Goal: Task Accomplishment & Management: Complete application form

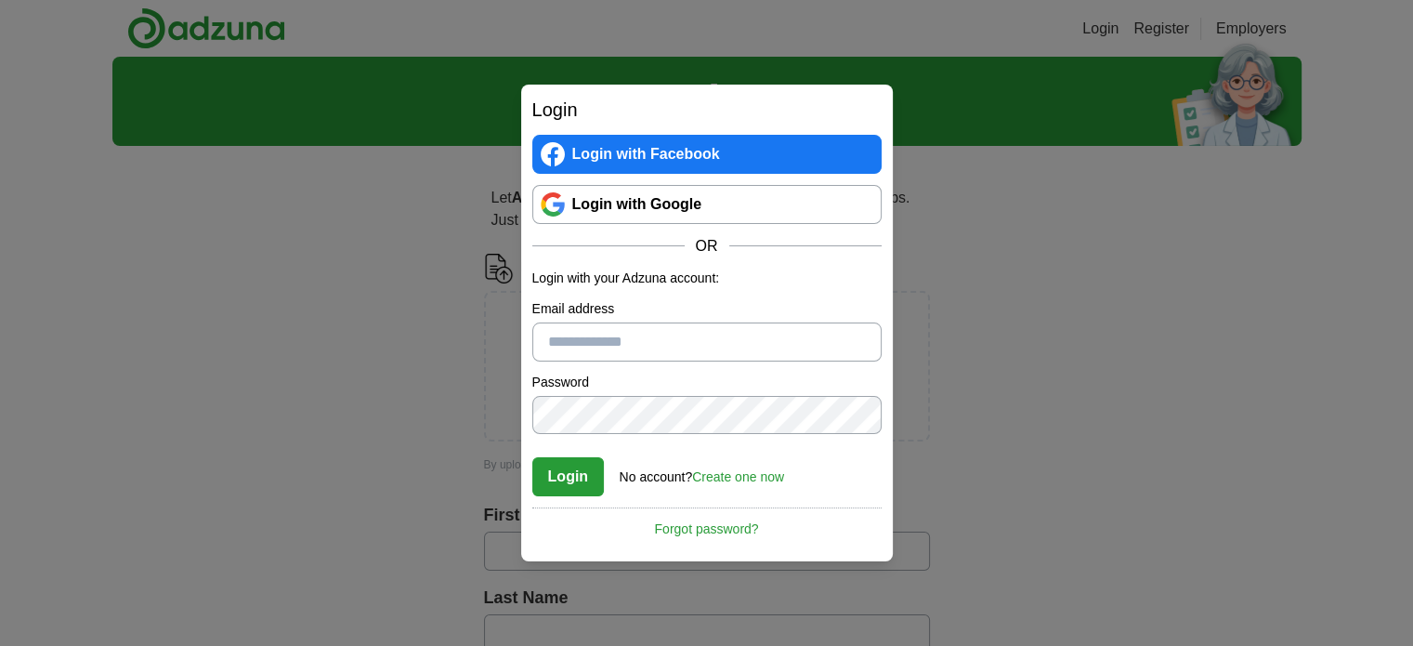
click at [781, 212] on link "Login with Google" at bounding box center [706, 204] width 349 height 39
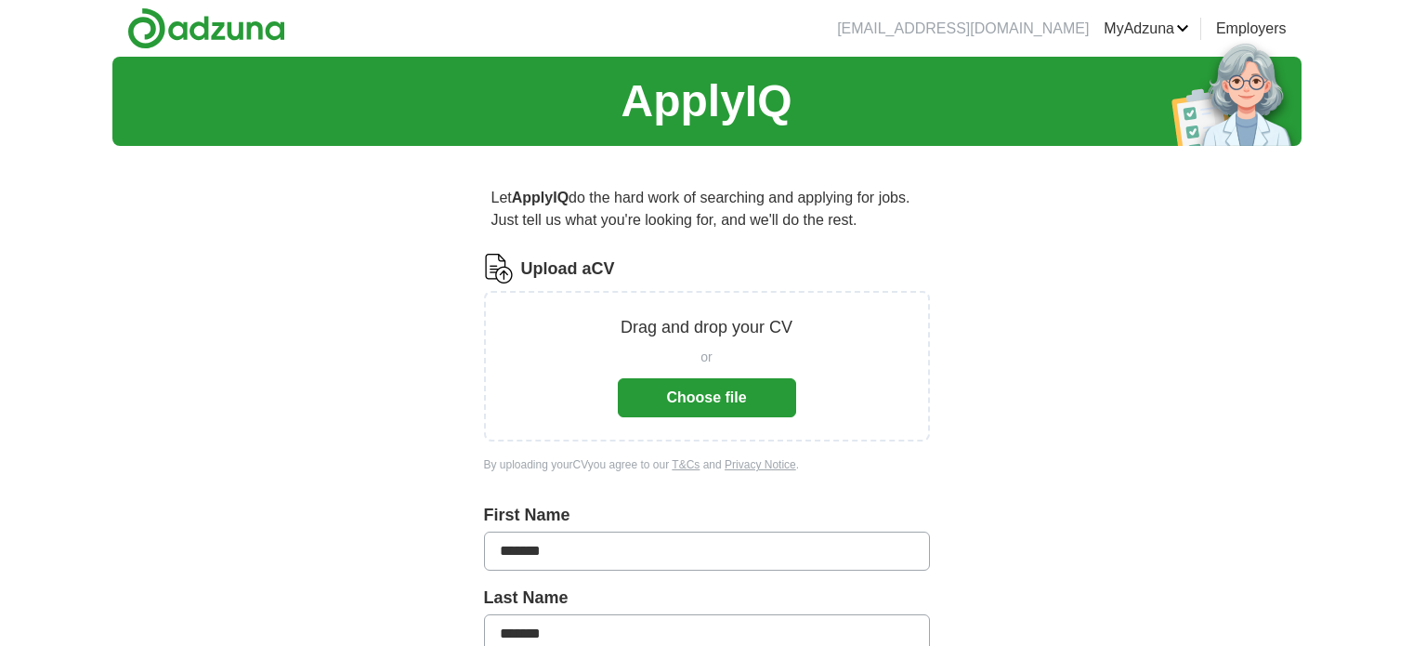
scroll to position [82, 0]
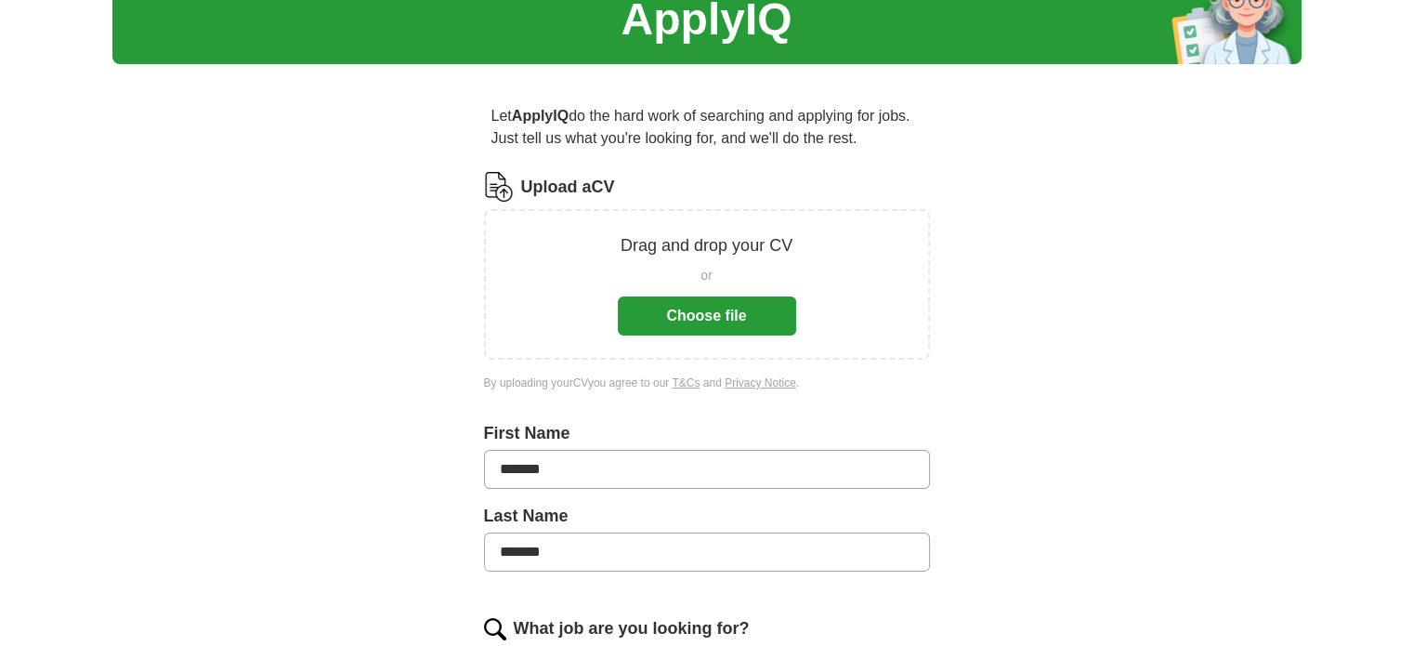
click at [695, 296] on button "Choose file" at bounding box center [707, 315] width 178 height 39
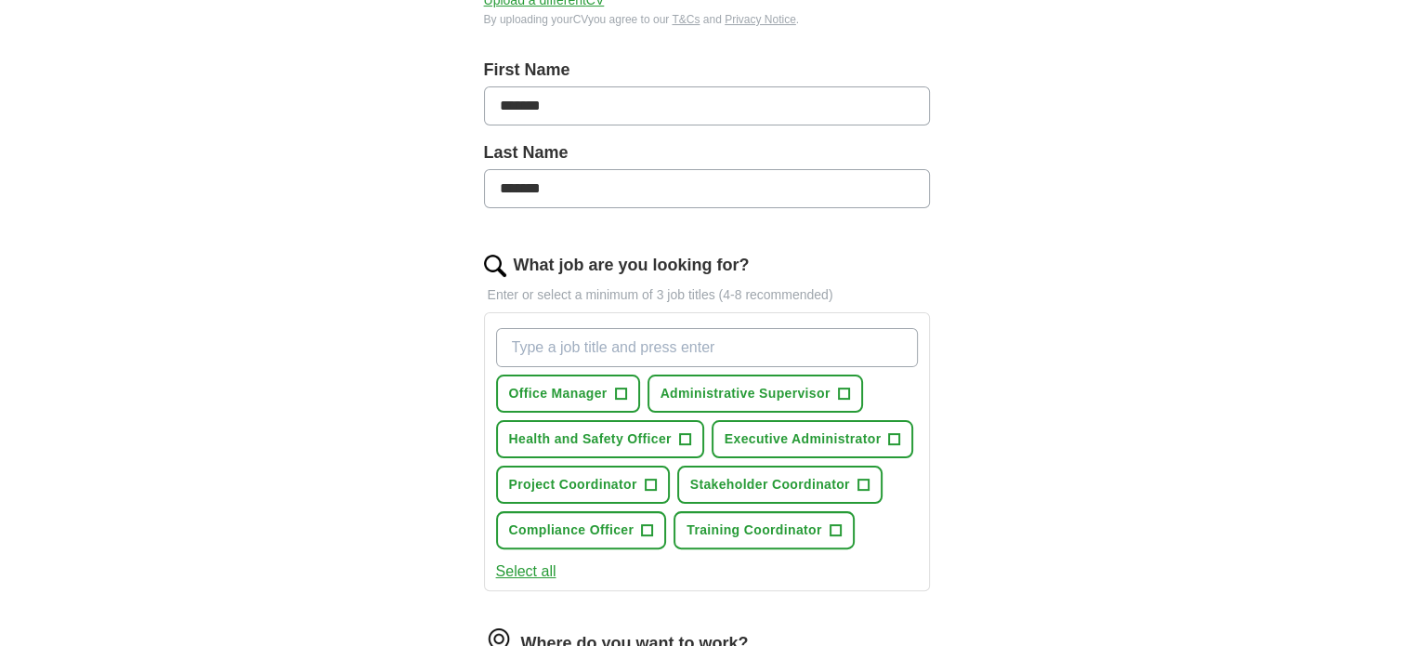
scroll to position [465, 0]
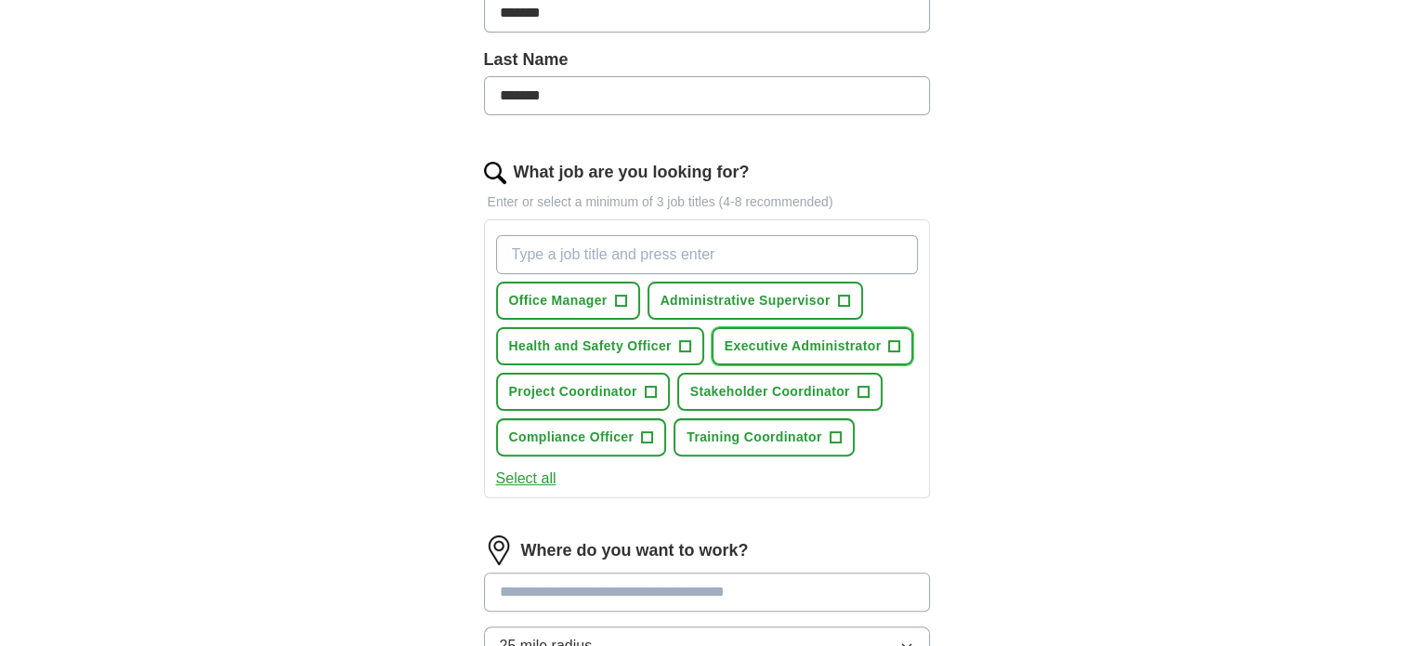
click at [893, 340] on span "+" at bounding box center [894, 346] width 11 height 15
click at [779, 434] on span "Training Coordinator" at bounding box center [754, 437] width 135 height 20
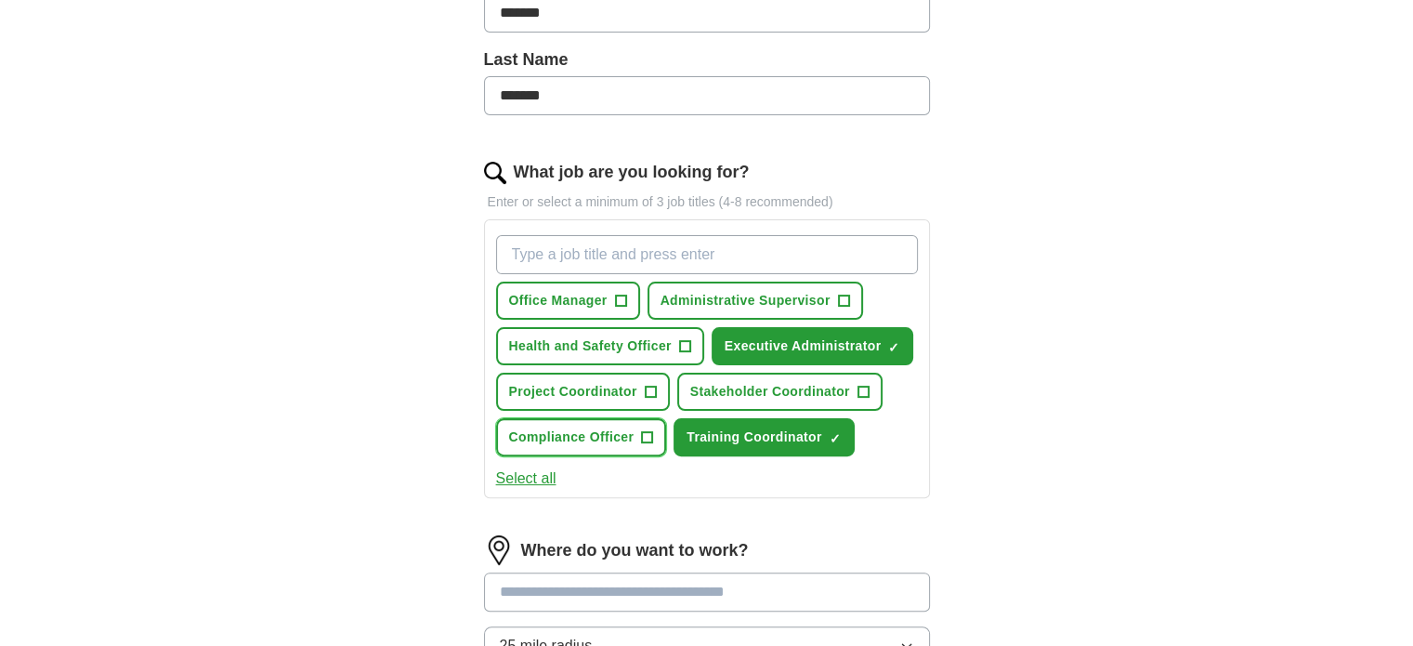
click at [608, 430] on span "Compliance Officer" at bounding box center [571, 437] width 125 height 20
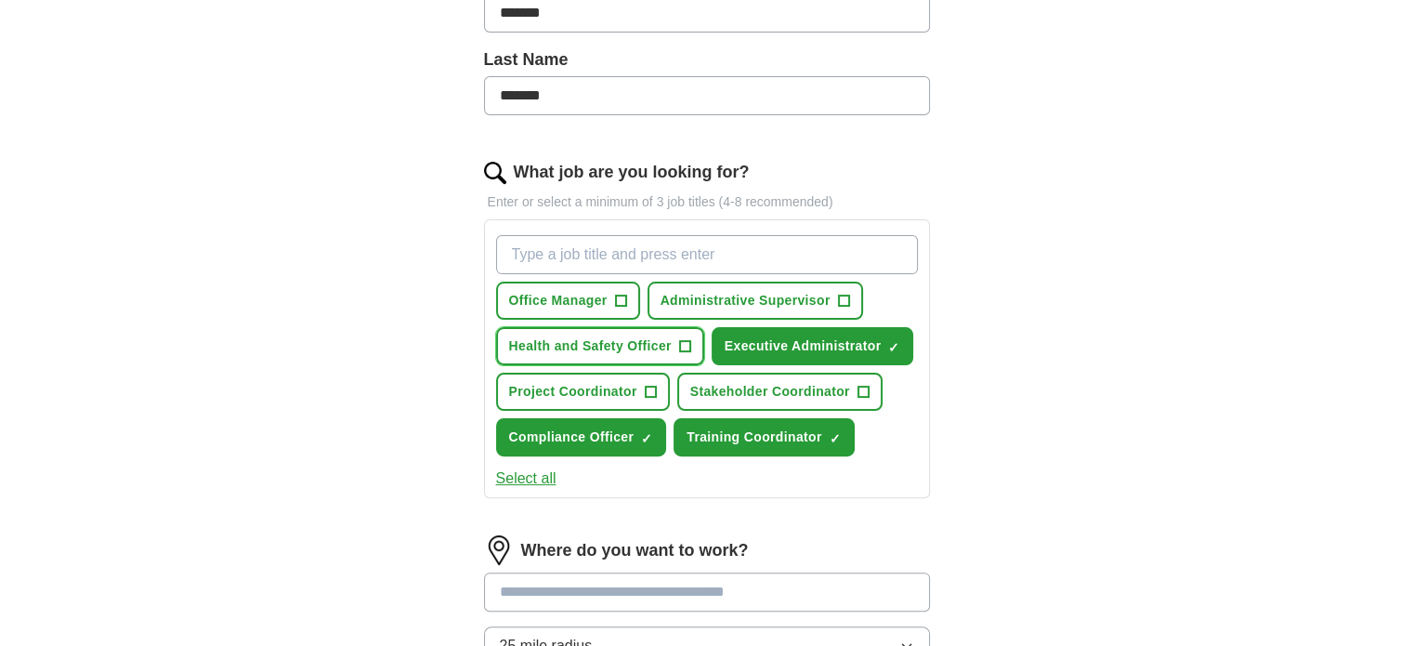
click at [561, 341] on span "Health and Safety Officer" at bounding box center [590, 346] width 163 height 20
click at [587, 431] on span "Compliance Officer" at bounding box center [571, 437] width 125 height 20
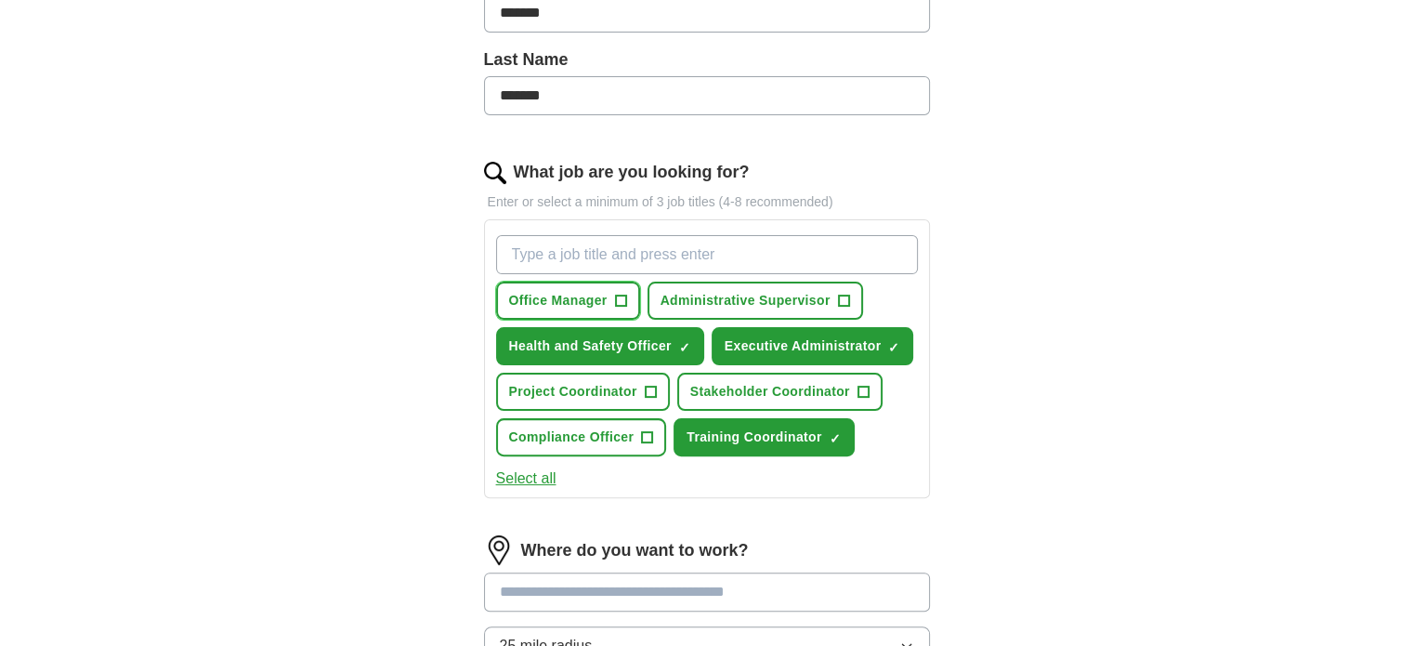
click at [555, 312] on button "Office Manager +" at bounding box center [568, 301] width 144 height 38
click at [0, 0] on span "×" at bounding box center [0, 0] width 0 height 0
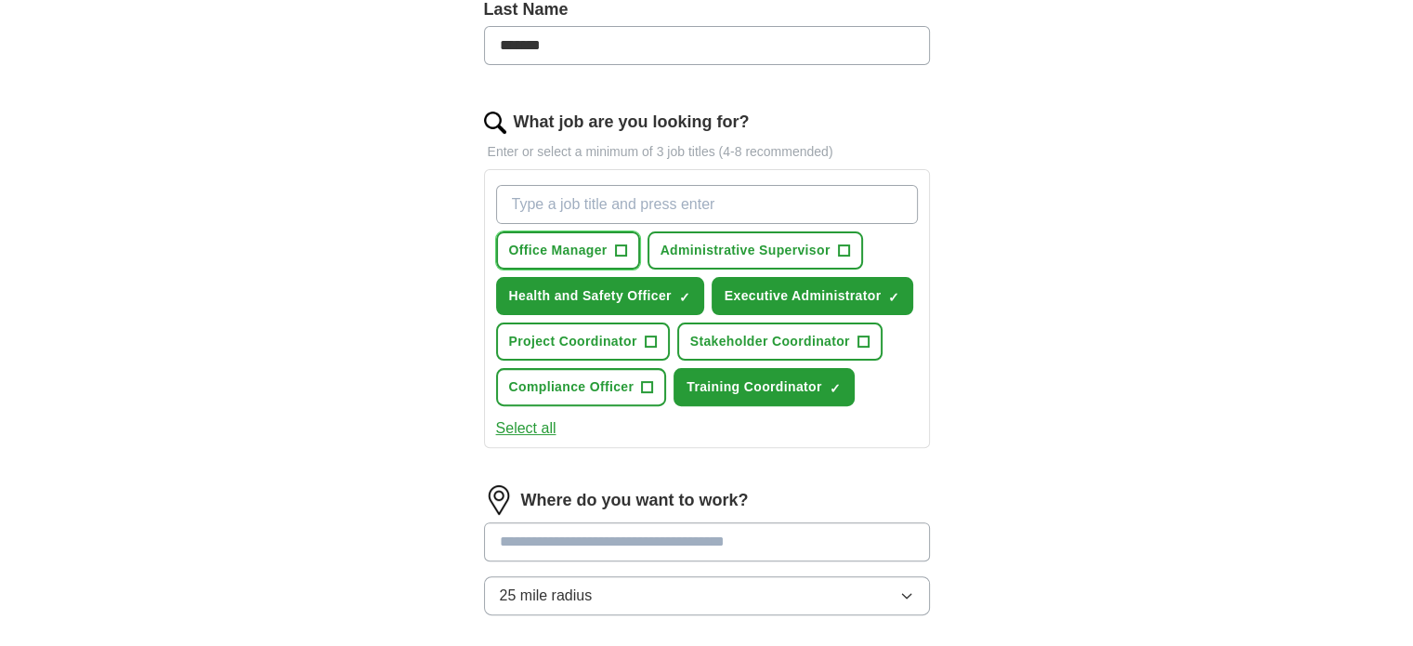
scroll to position [558, 0]
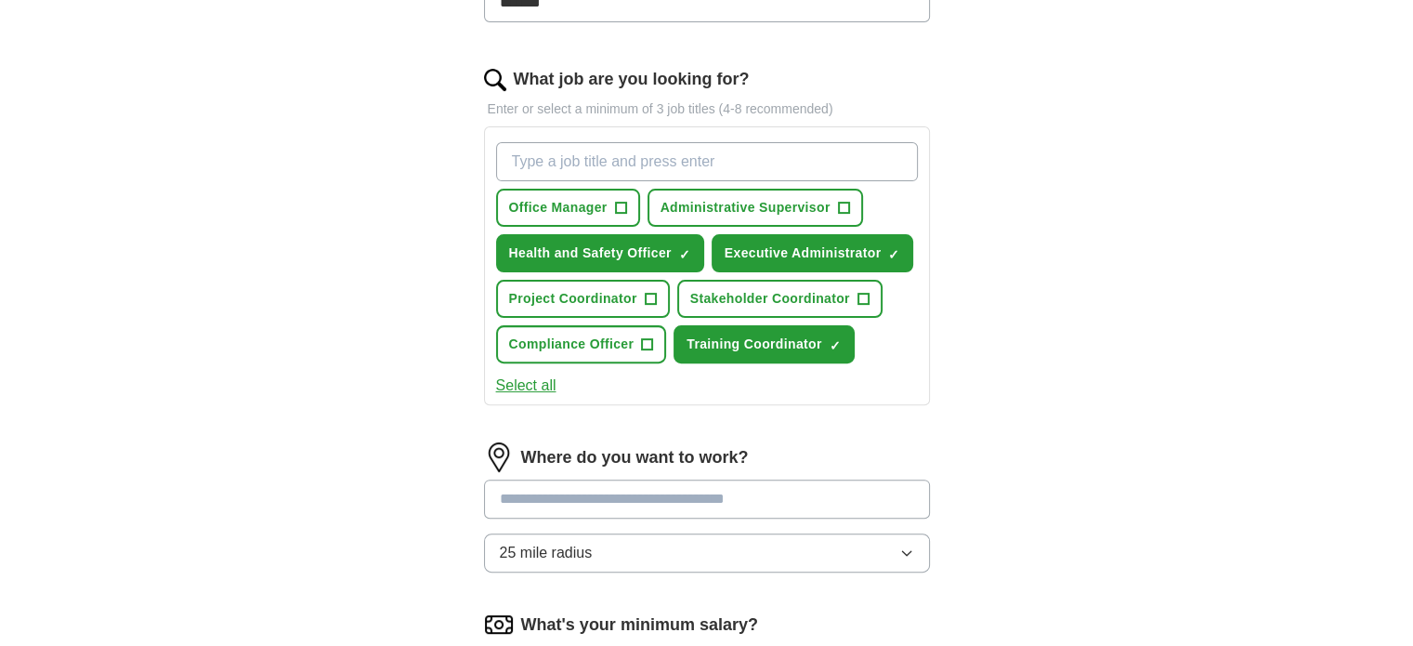
click at [518, 381] on button "Select all" at bounding box center [526, 385] width 60 height 22
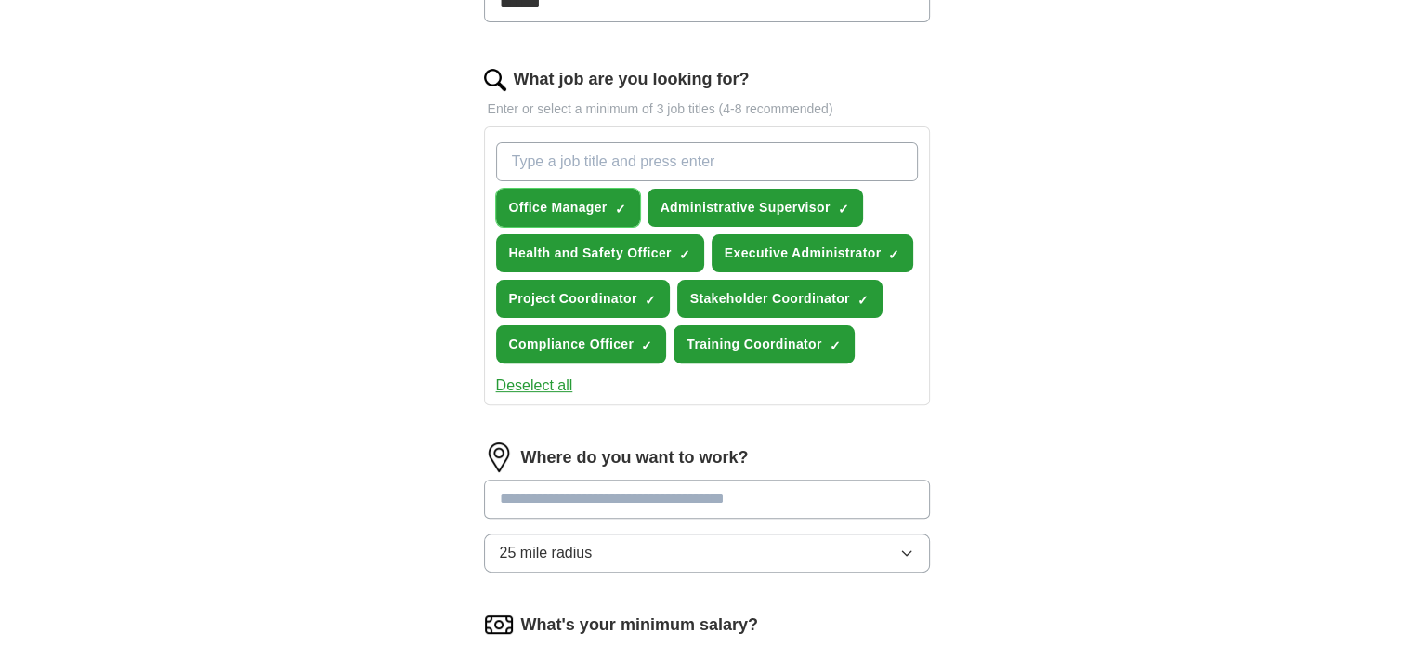
click at [584, 193] on button "Office Manager ✓ ×" at bounding box center [568, 208] width 144 height 38
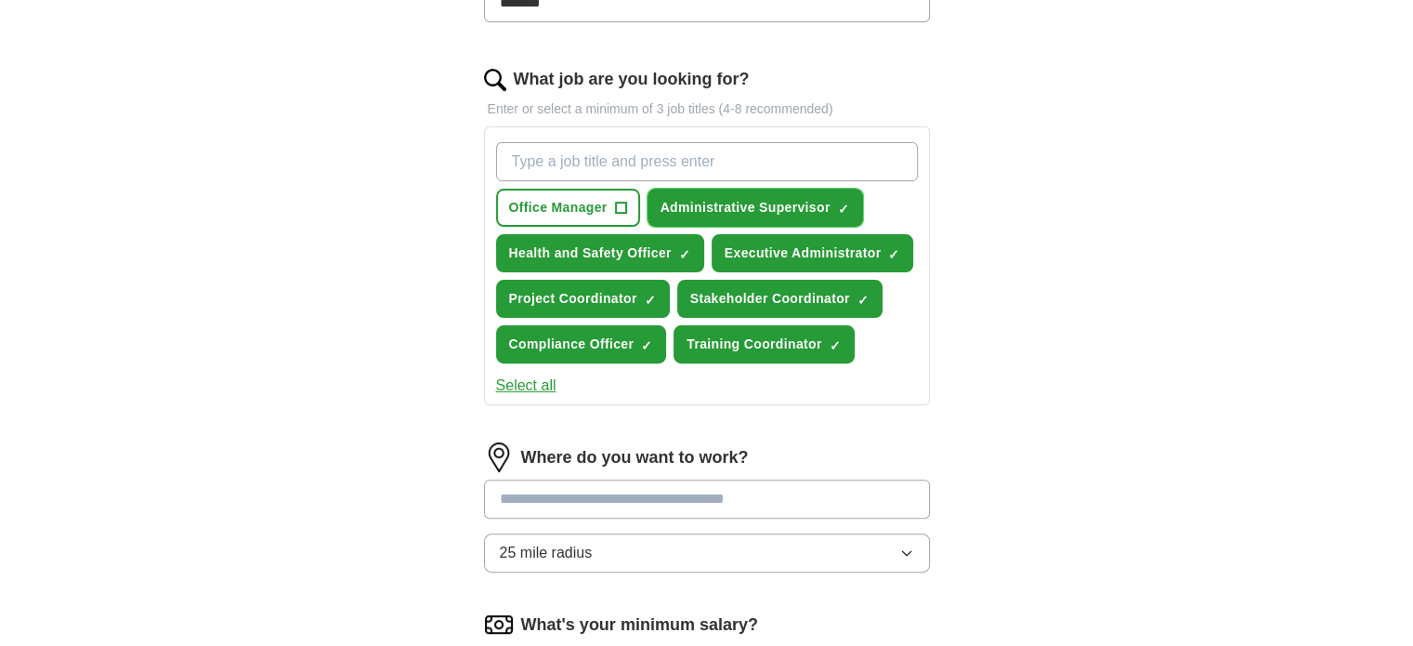
click at [692, 198] on span "Administrative Supervisor" at bounding box center [746, 208] width 170 height 20
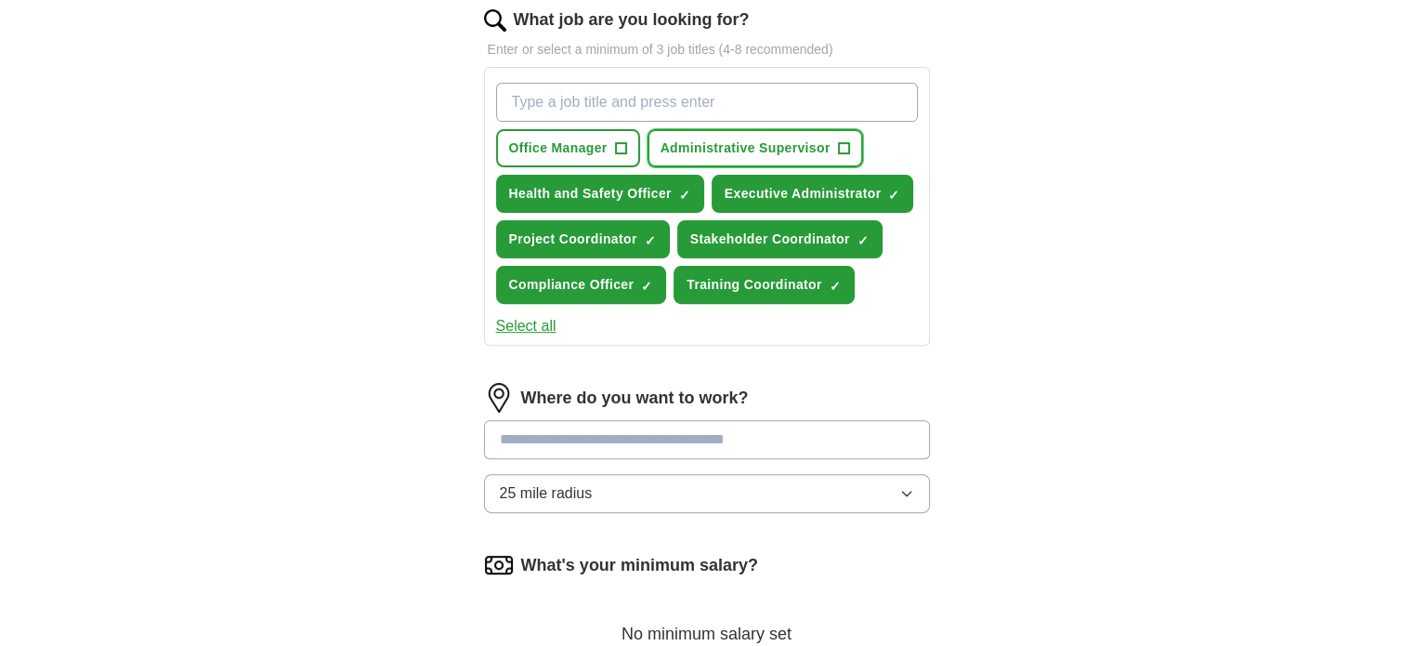
scroll to position [650, 0]
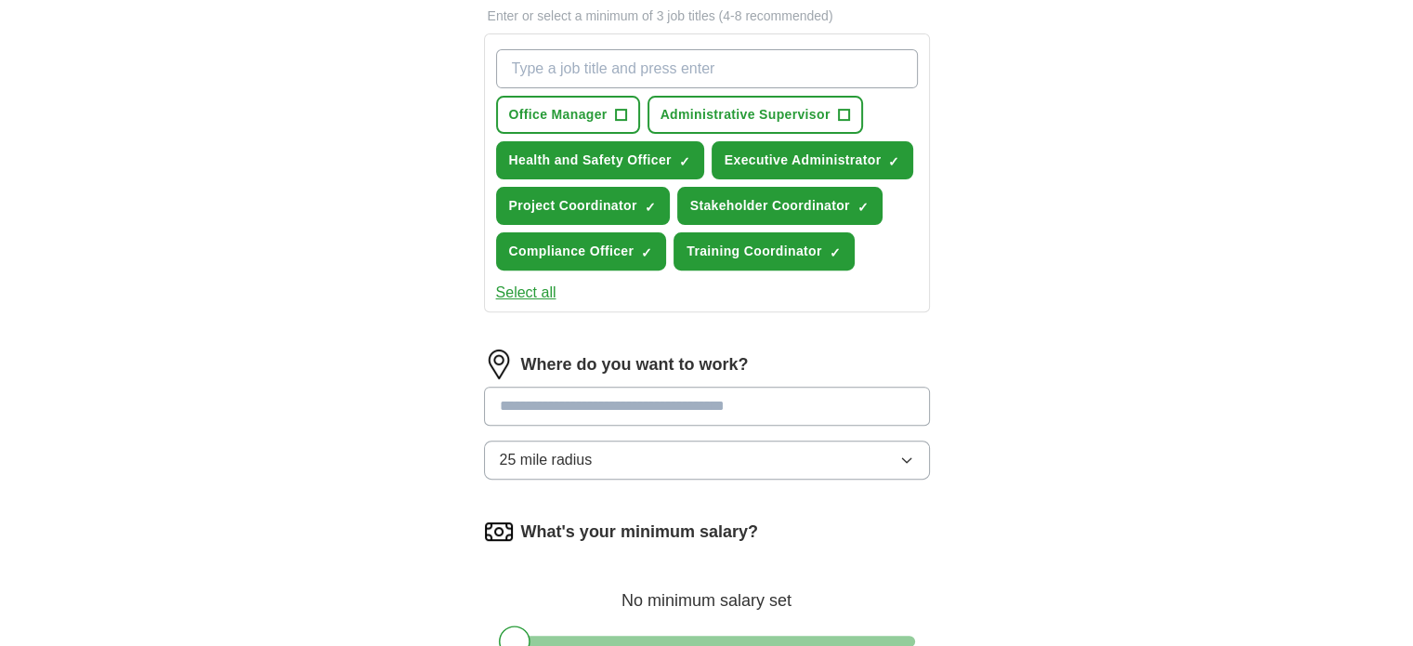
click at [657, 406] on input at bounding box center [707, 406] width 446 height 39
type input "**********"
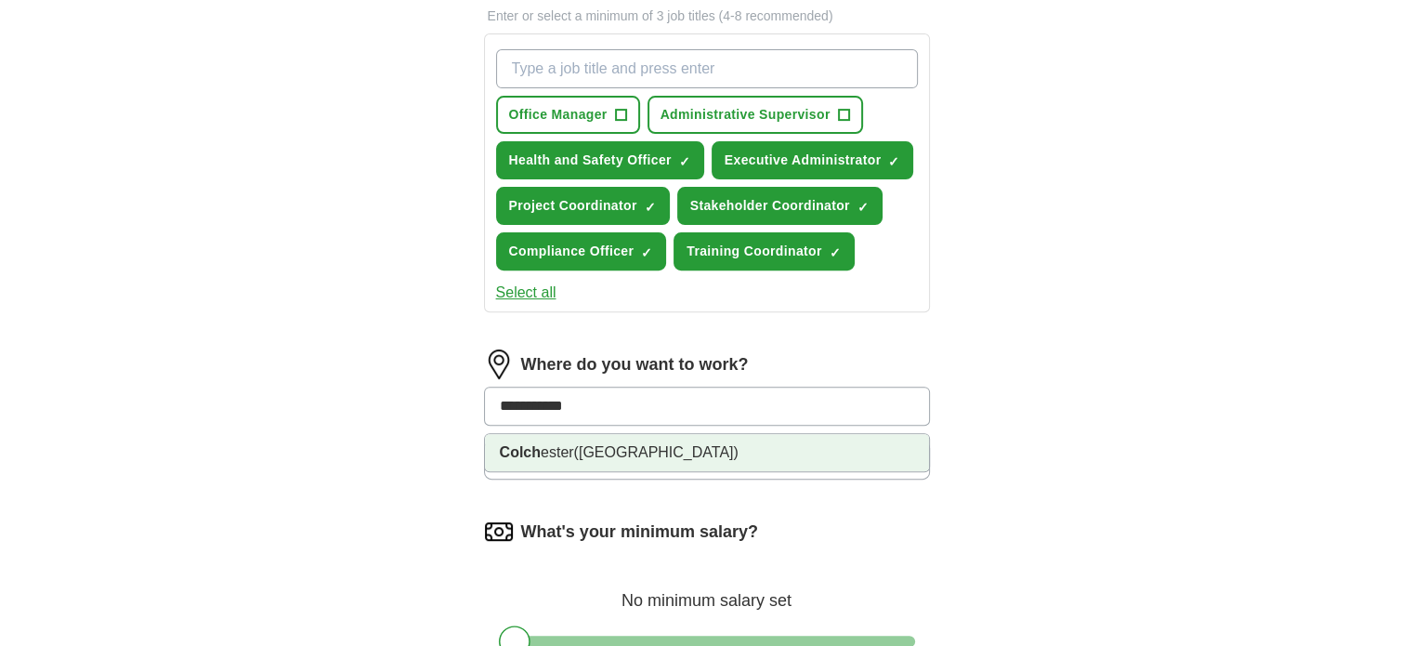
click at [649, 438] on li "Colch ester ([GEOGRAPHIC_DATA])" at bounding box center [707, 452] width 444 height 37
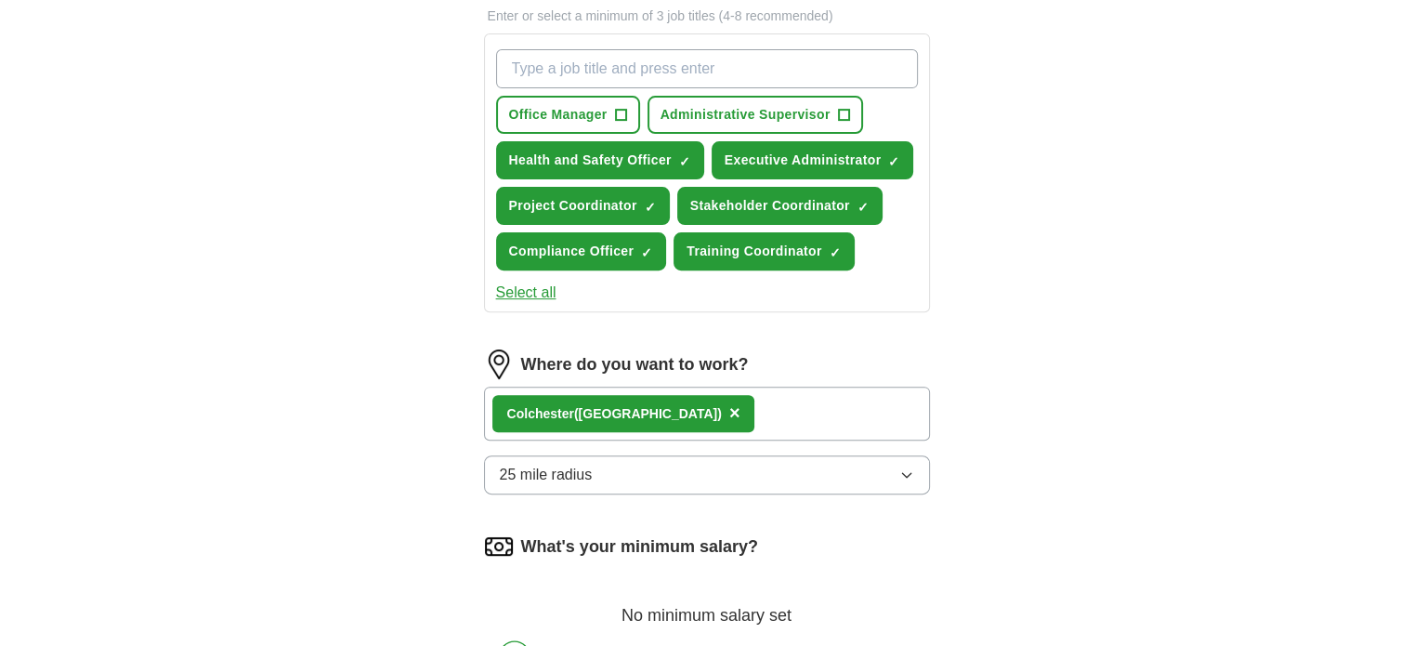
click at [610, 467] on button "25 mile radius" at bounding box center [707, 474] width 446 height 39
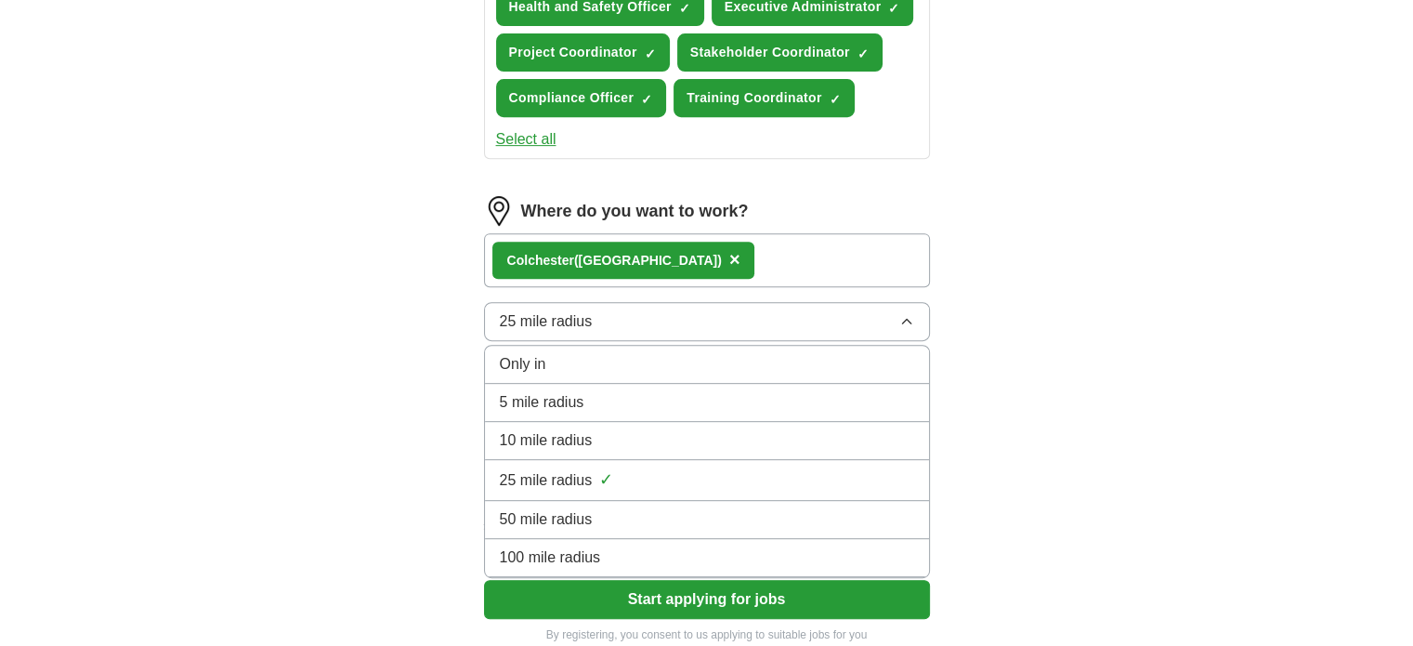
scroll to position [836, 0]
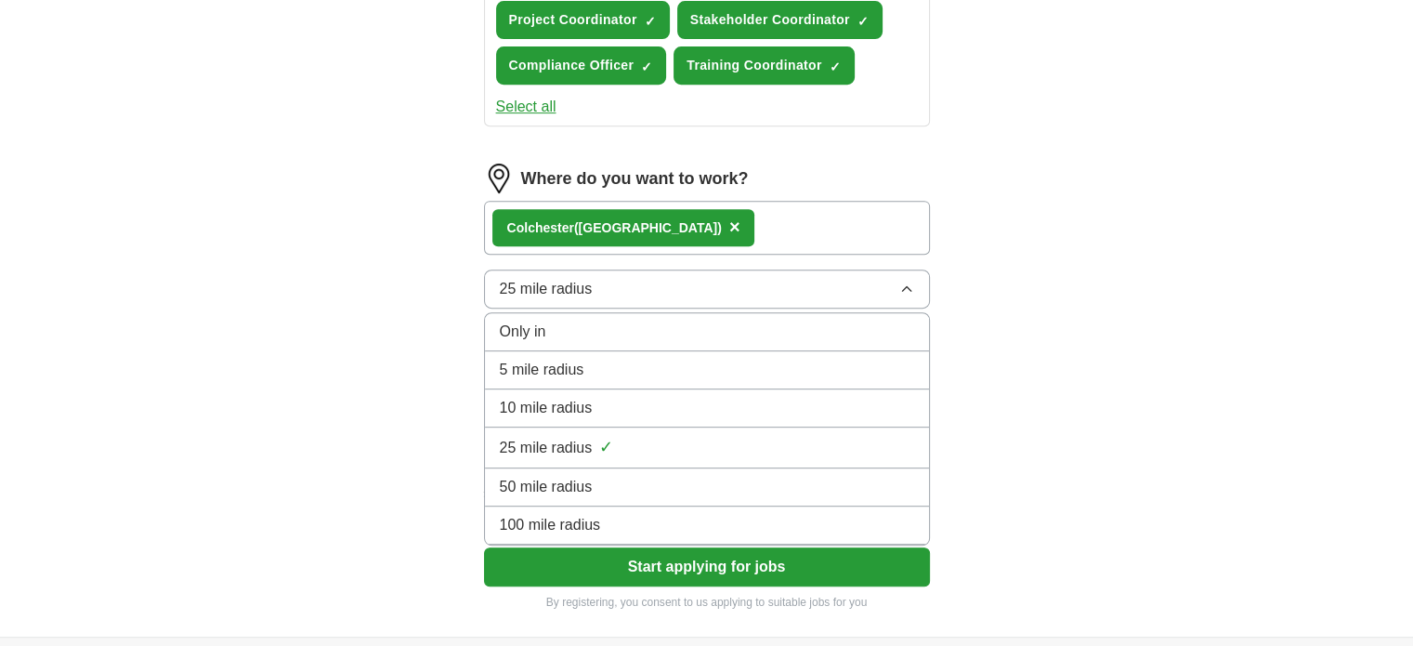
click at [579, 359] on span "5 mile radius" at bounding box center [542, 370] width 85 height 22
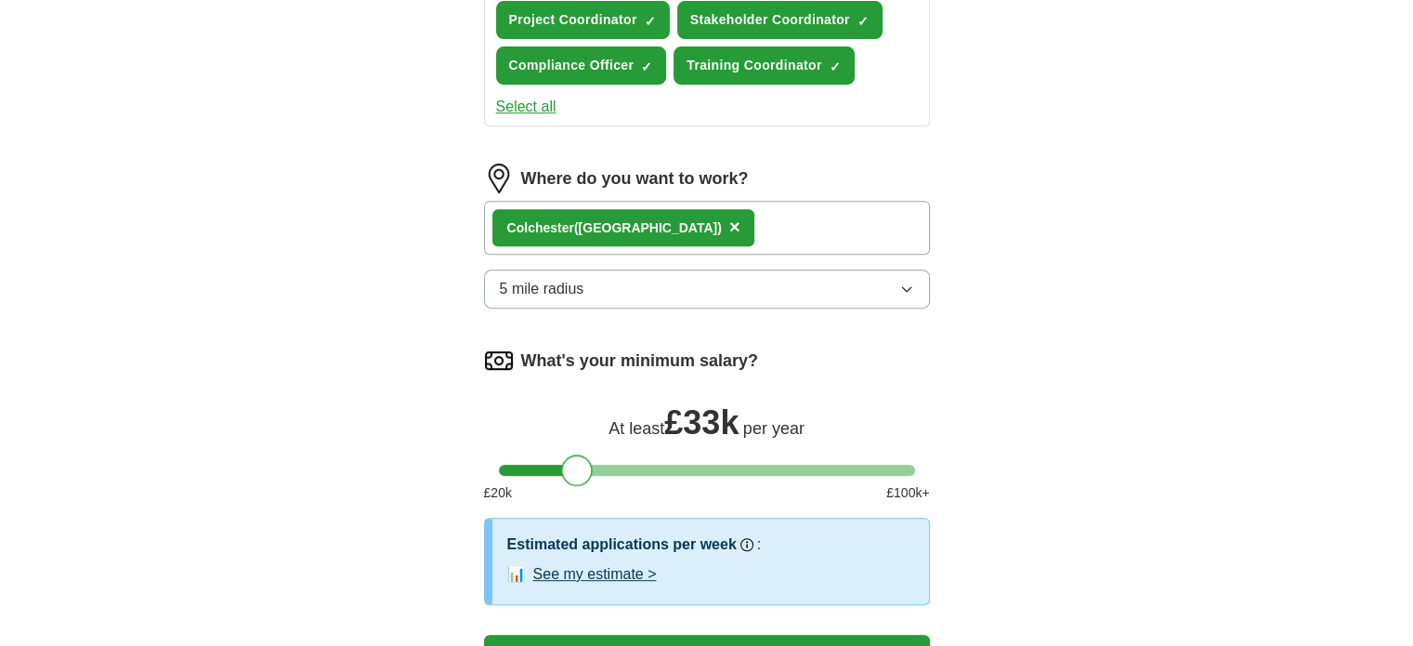
drag, startPoint x: 516, startPoint y: 468, endPoint x: 578, endPoint y: 475, distance: 62.6
click at [578, 475] on div at bounding box center [577, 470] width 32 height 32
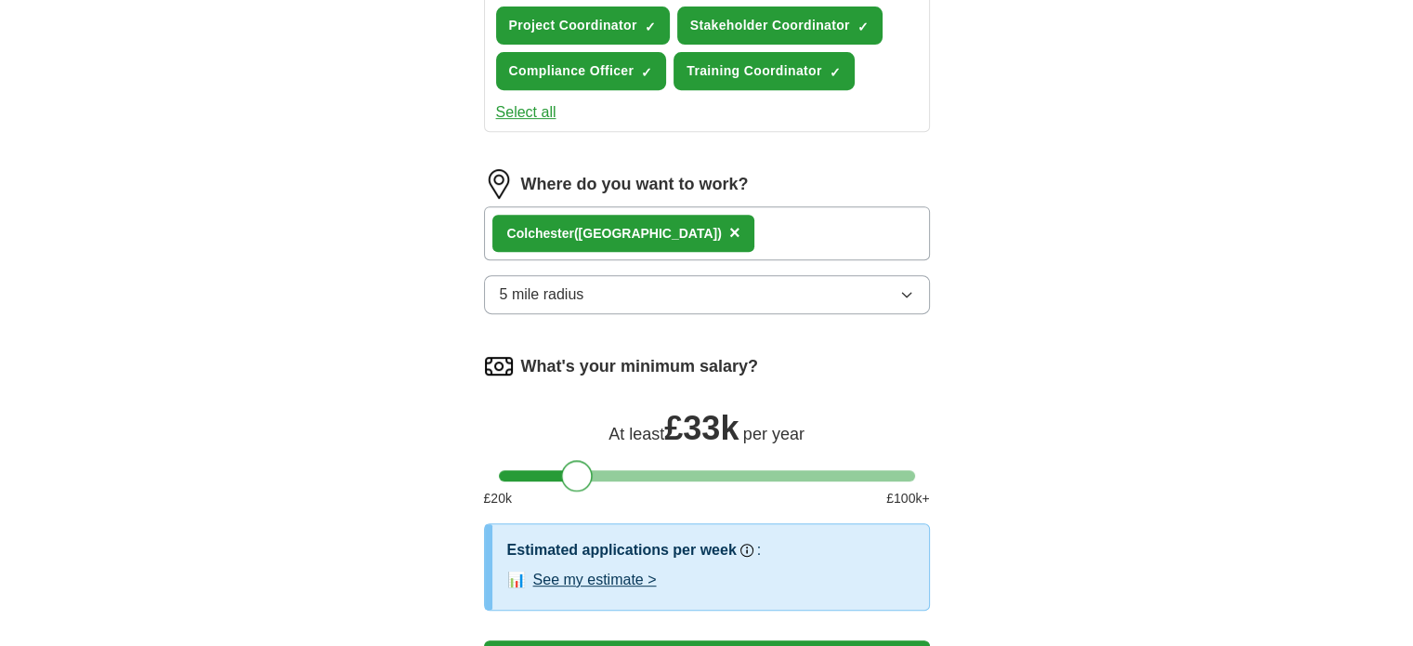
scroll to position [1115, 0]
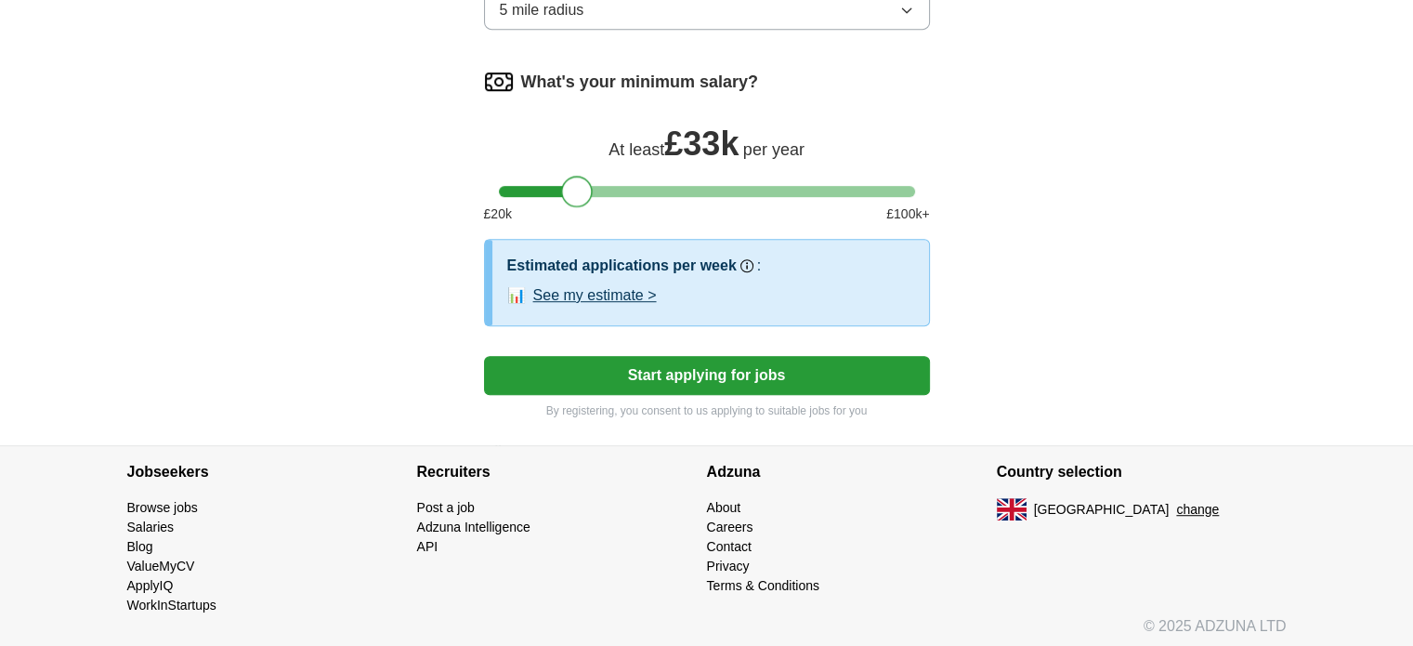
click at [768, 378] on button "Start applying for jobs" at bounding box center [707, 375] width 446 height 39
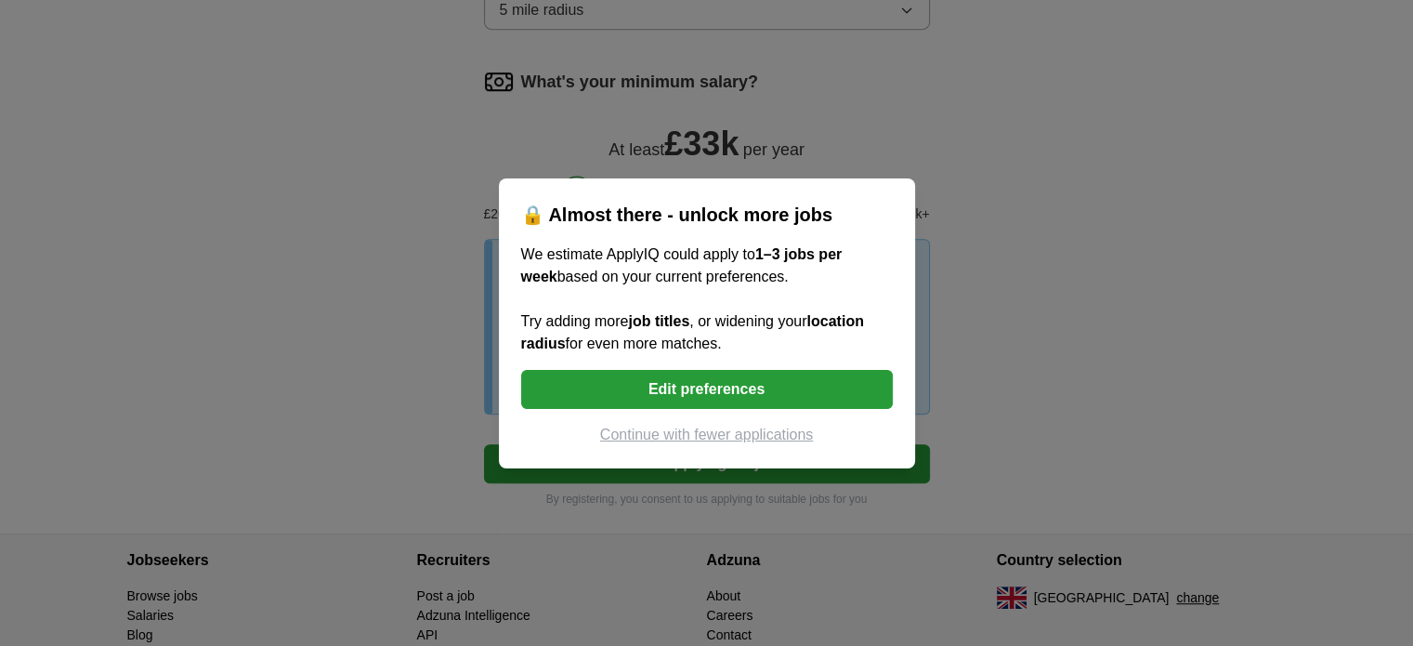
click at [717, 401] on button "Edit preferences" at bounding box center [707, 389] width 372 height 39
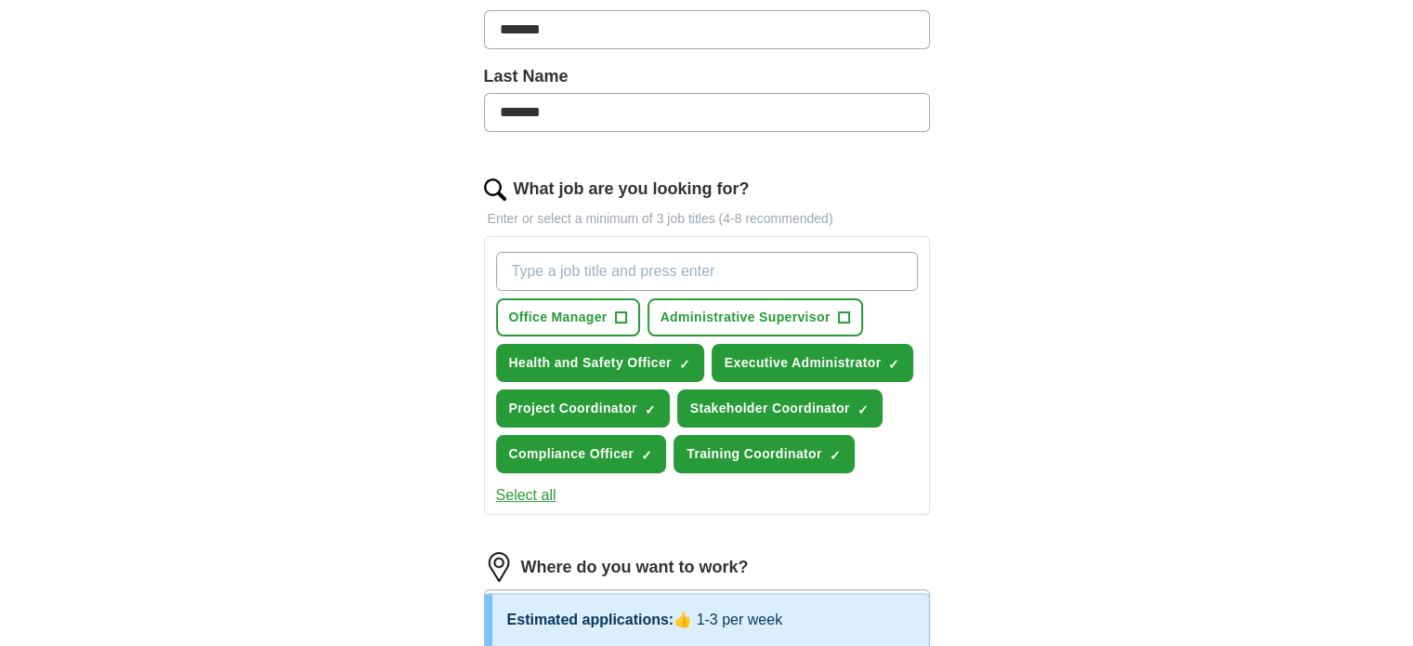
scroll to position [465, 0]
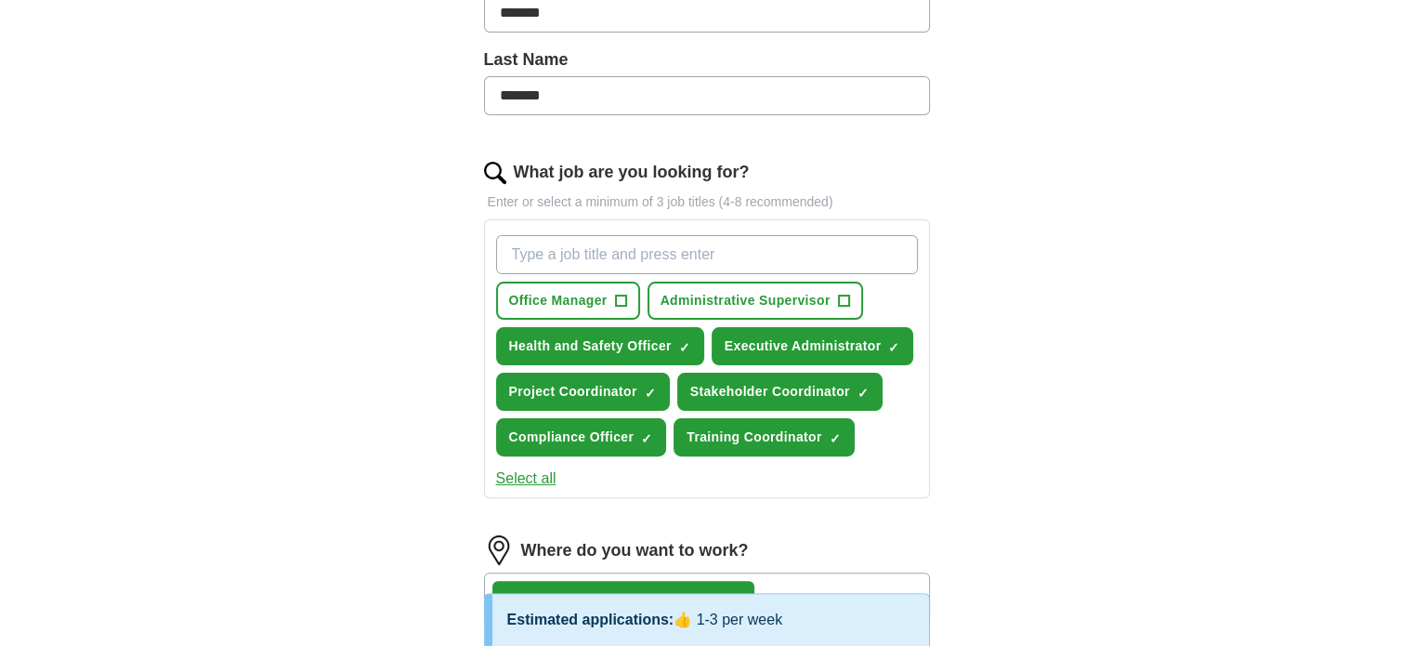
click at [566, 252] on input "What job are you looking for?" at bounding box center [707, 254] width 422 height 39
type input "Administrator"
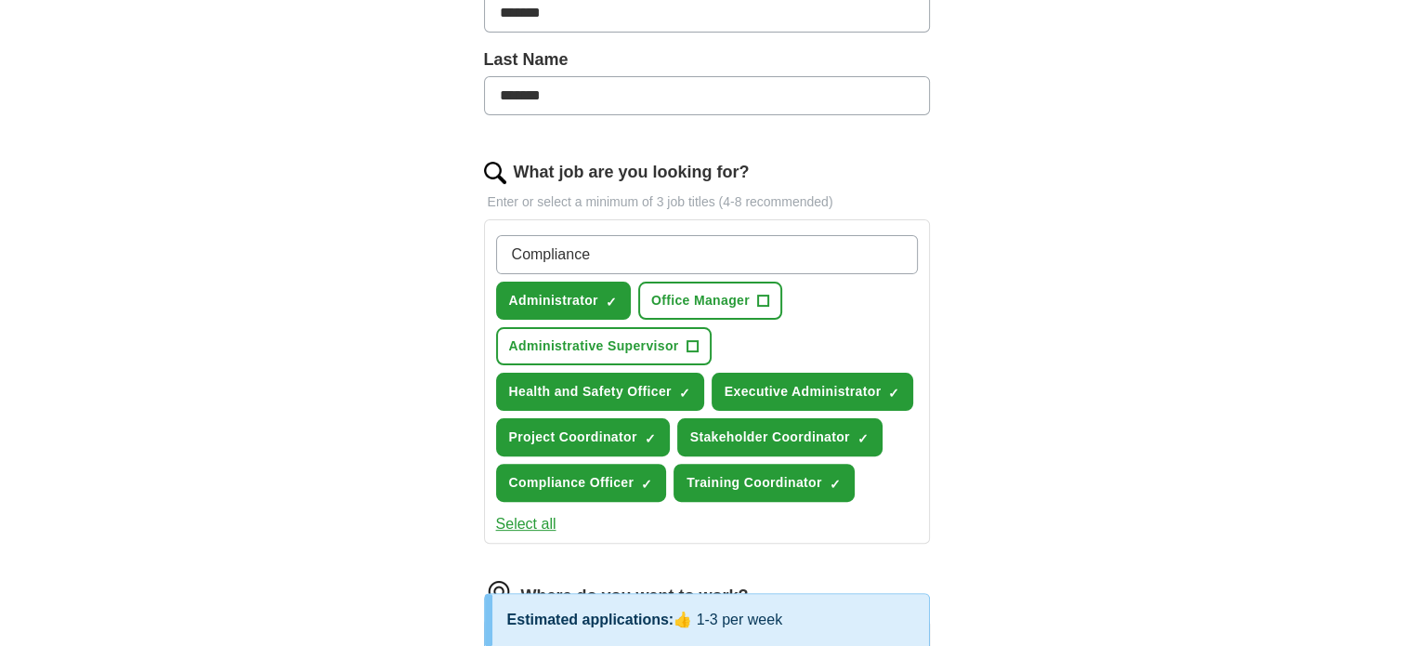
type input "Compliance"
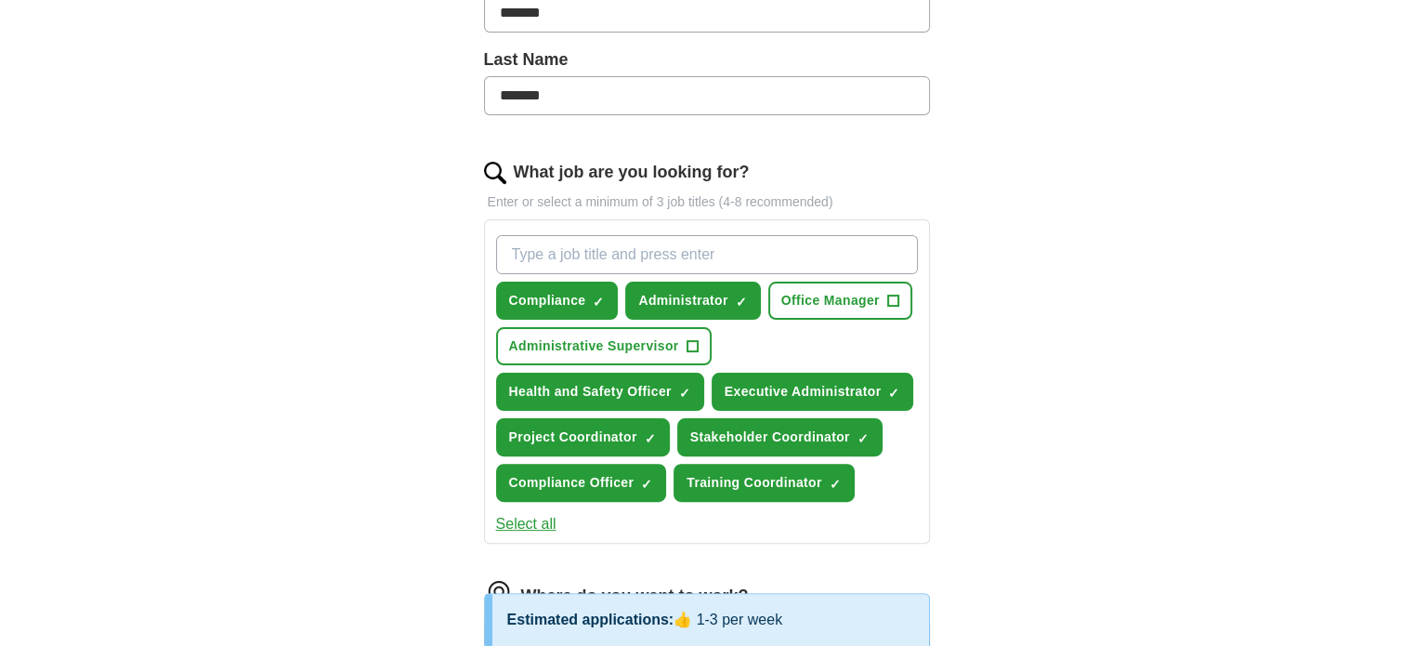
paste input "Data Entry Clerk"
type input "Data Entry Clerk"
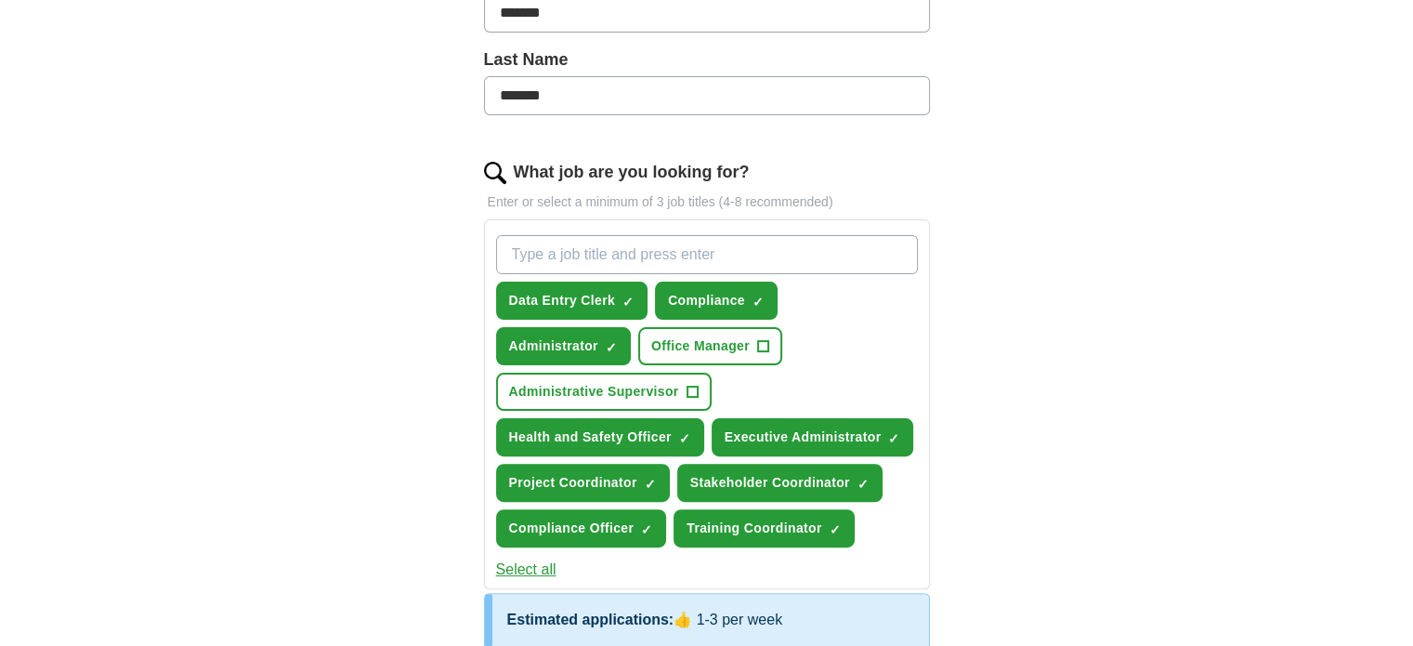
paste input "Office Administrator"
type input "Office Administrator"
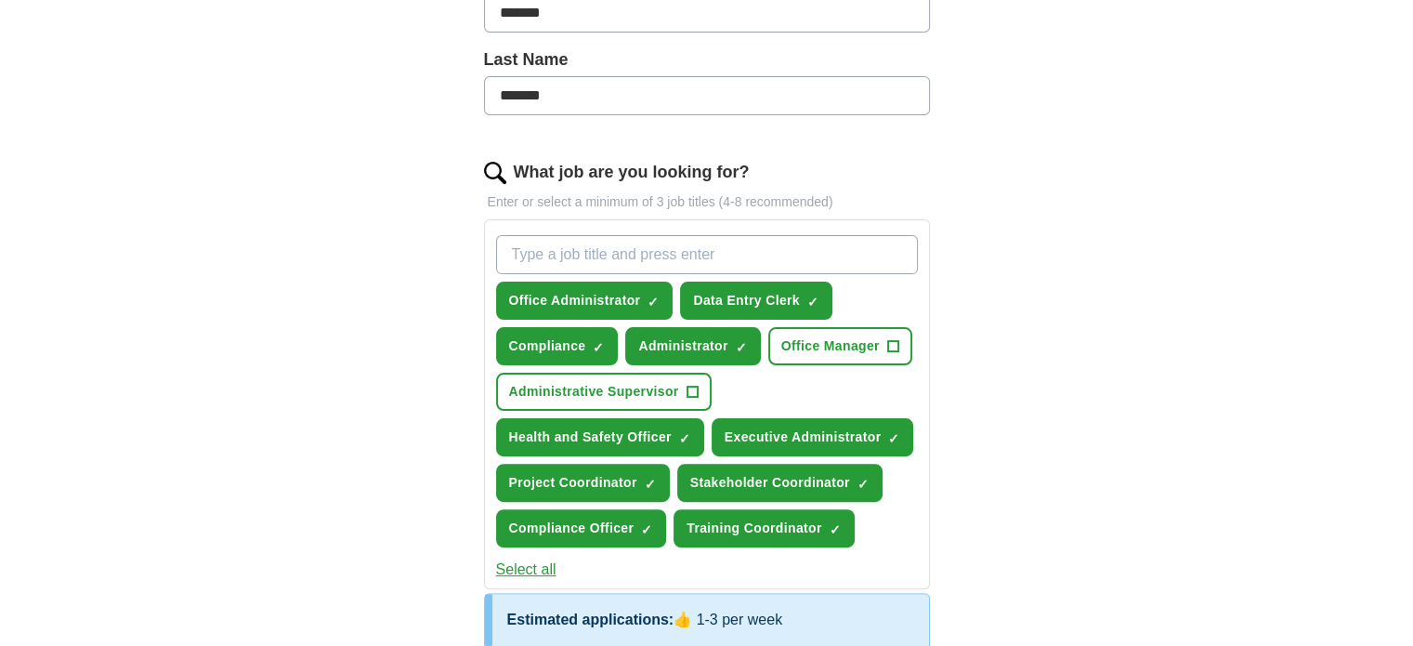
click at [627, 235] on input "What job are you looking for?" at bounding box center [707, 254] width 422 height 39
paste input "Team Administrator"
type input "Team Administrator"
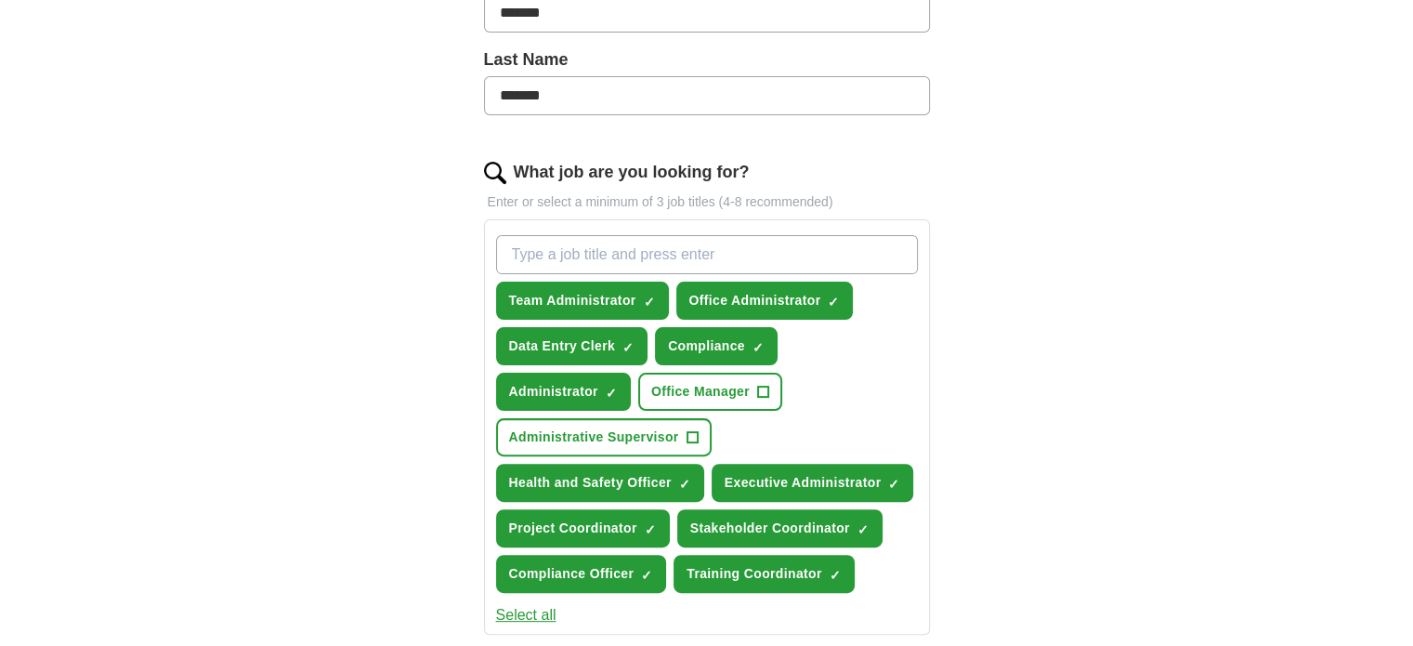
paste input "Department Administrator"
type input "Department Administrator"
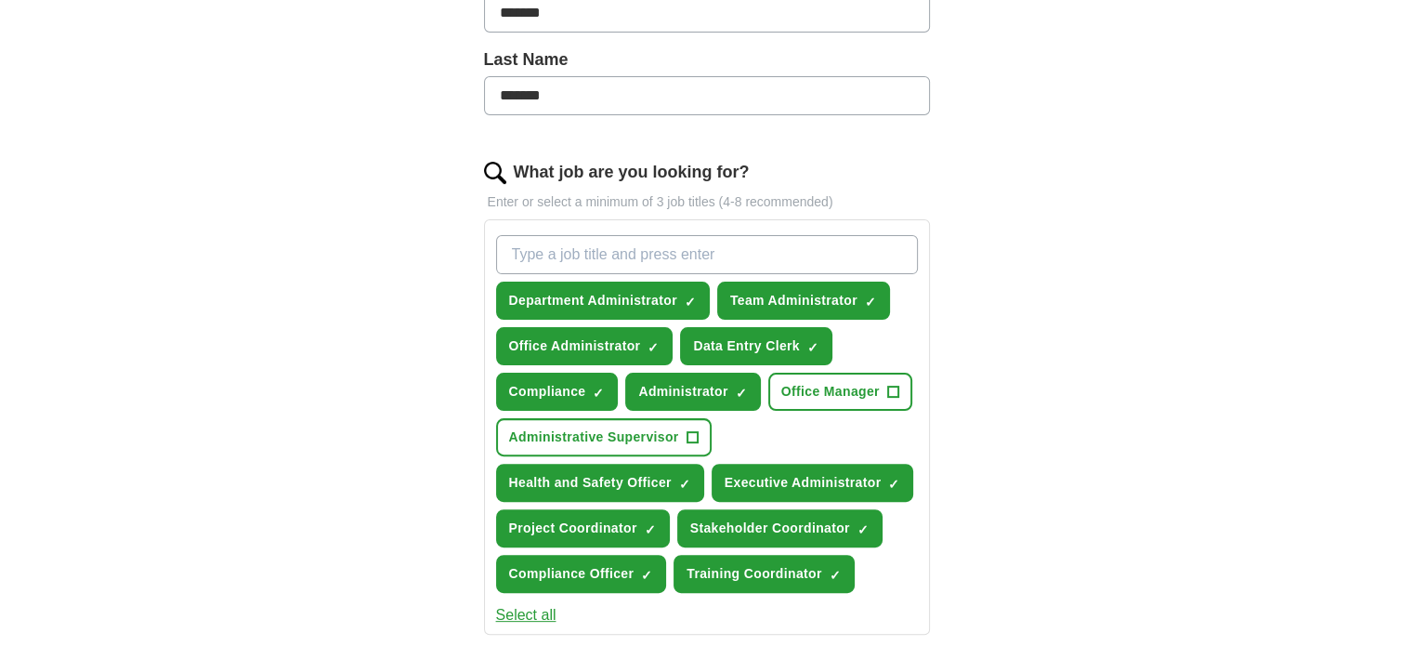
paste input "Personal Assistant"
type input "Personal Assistant"
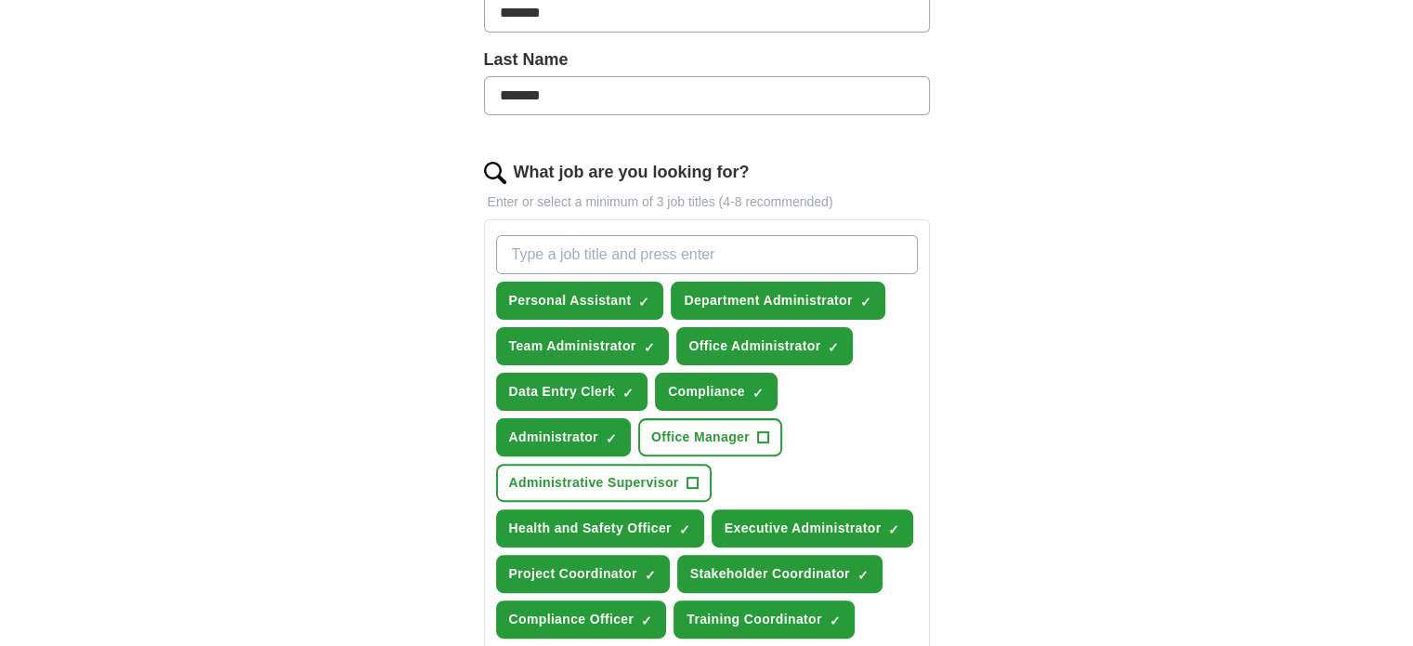
paste input "Project Administrator"
type input "Project Administrator"
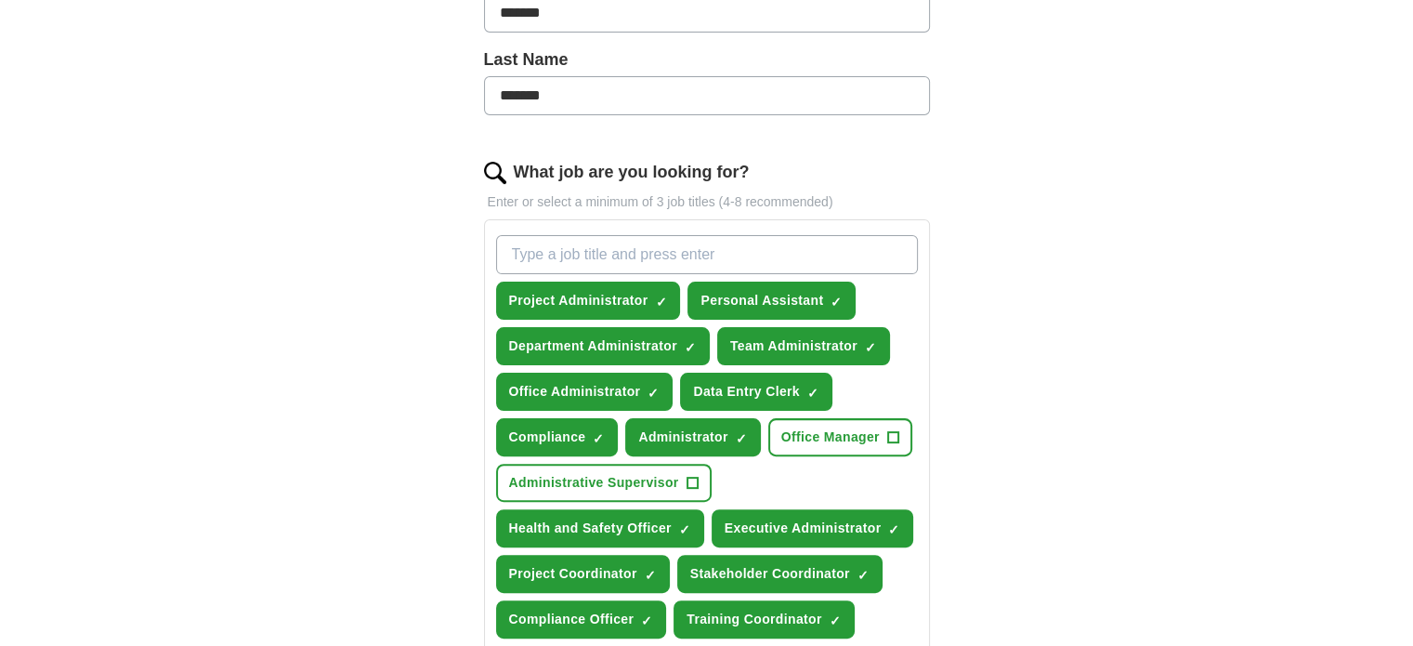
paste input "Document Controller"
type input "Document Controller"
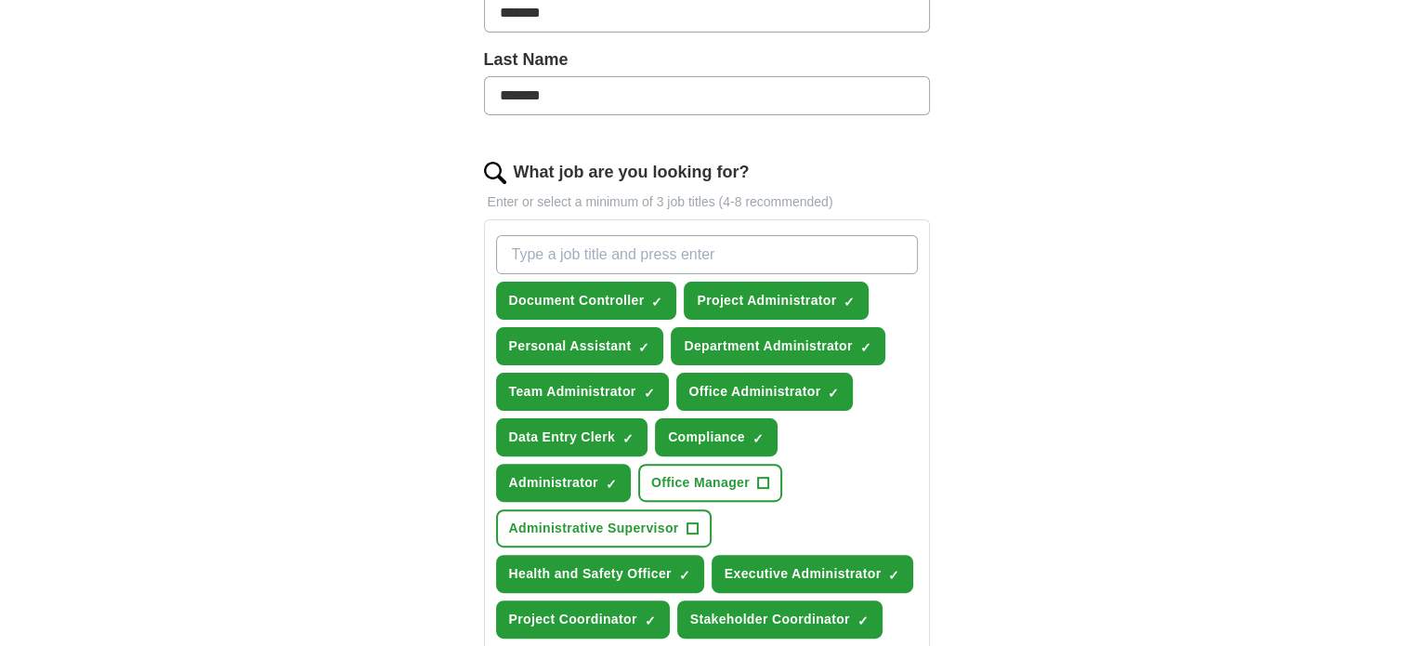
paste input "HR Administrator"
type input "HR Administrator"
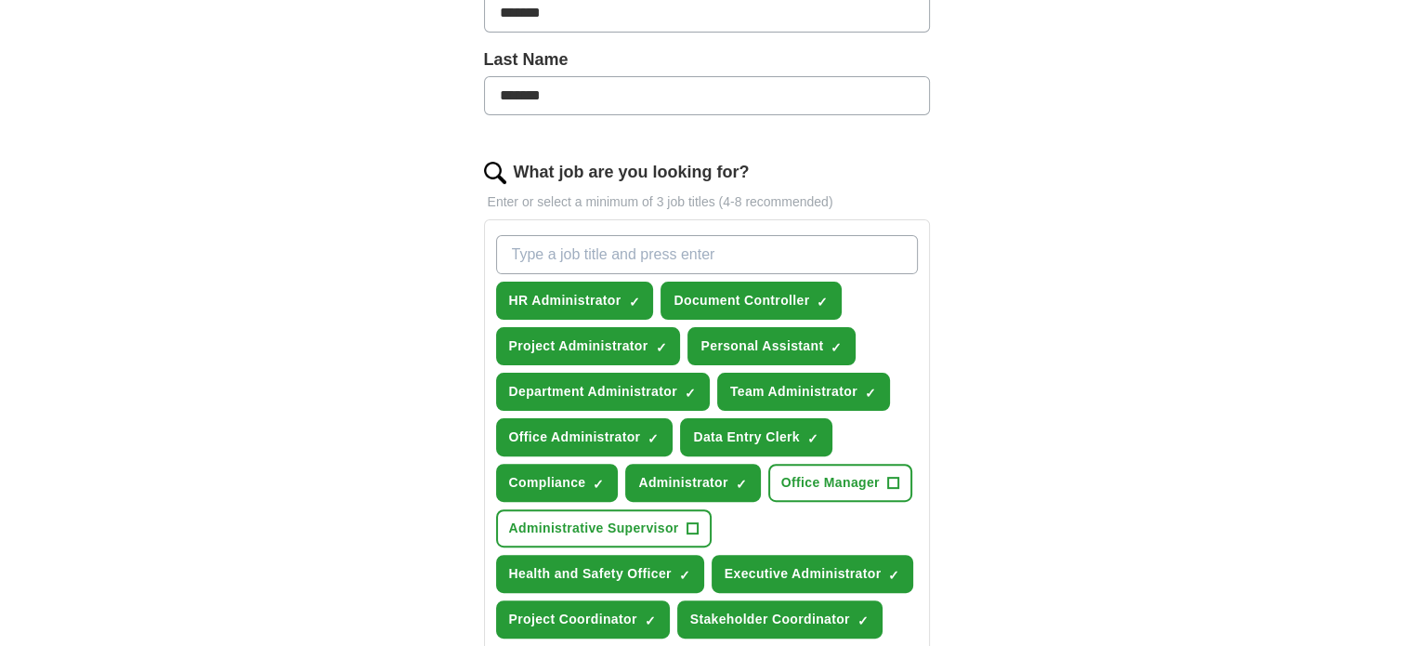
paste input "Business Support"
type input "Business Support"
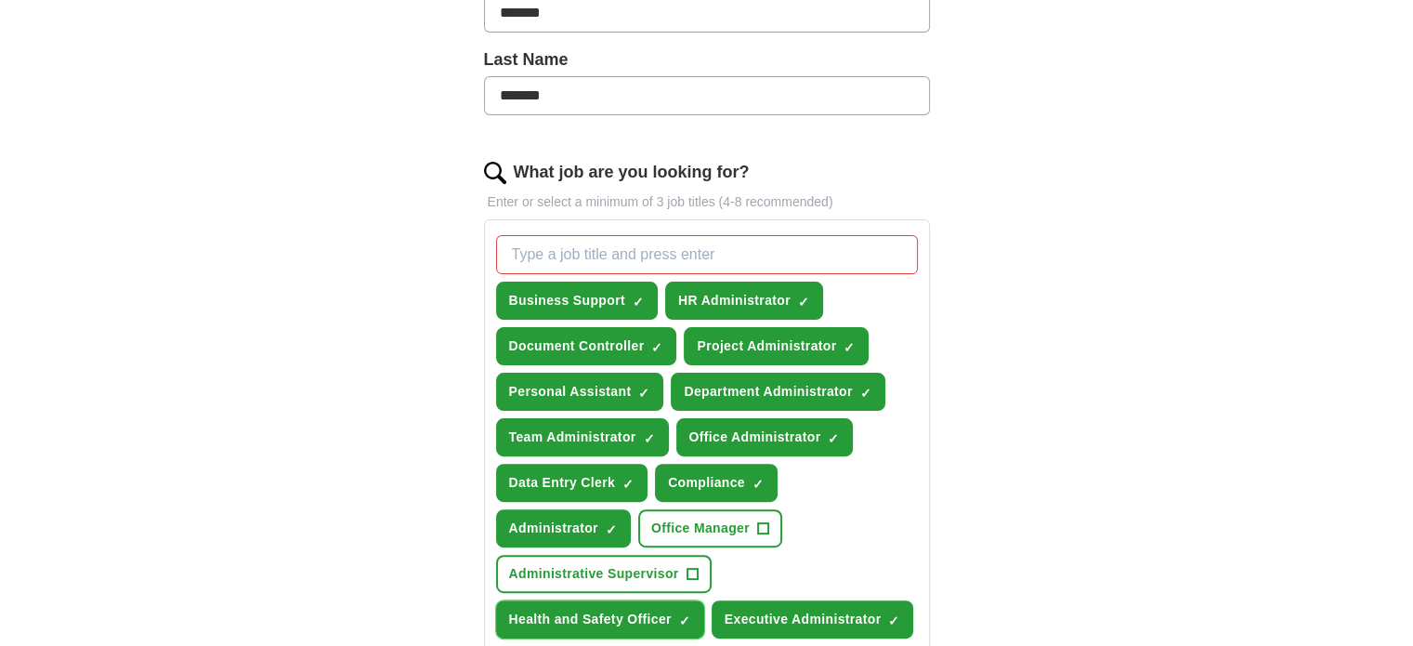
click at [643, 610] on span "Health and Safety Officer" at bounding box center [590, 620] width 163 height 20
click at [654, 241] on input "What job are you looking for?" at bounding box center [707, 254] width 422 height 39
paste input "Compliance Administrator"
type input "Compliance Administrator"
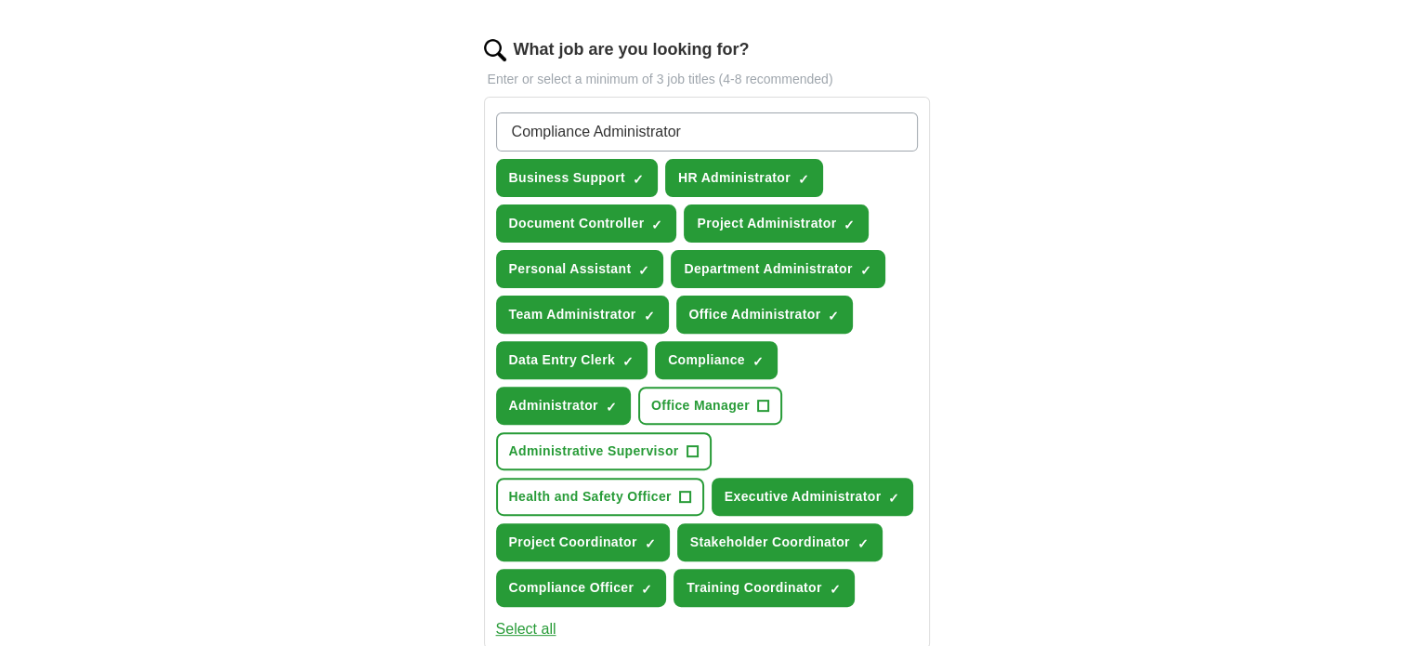
scroll to position [558, 0]
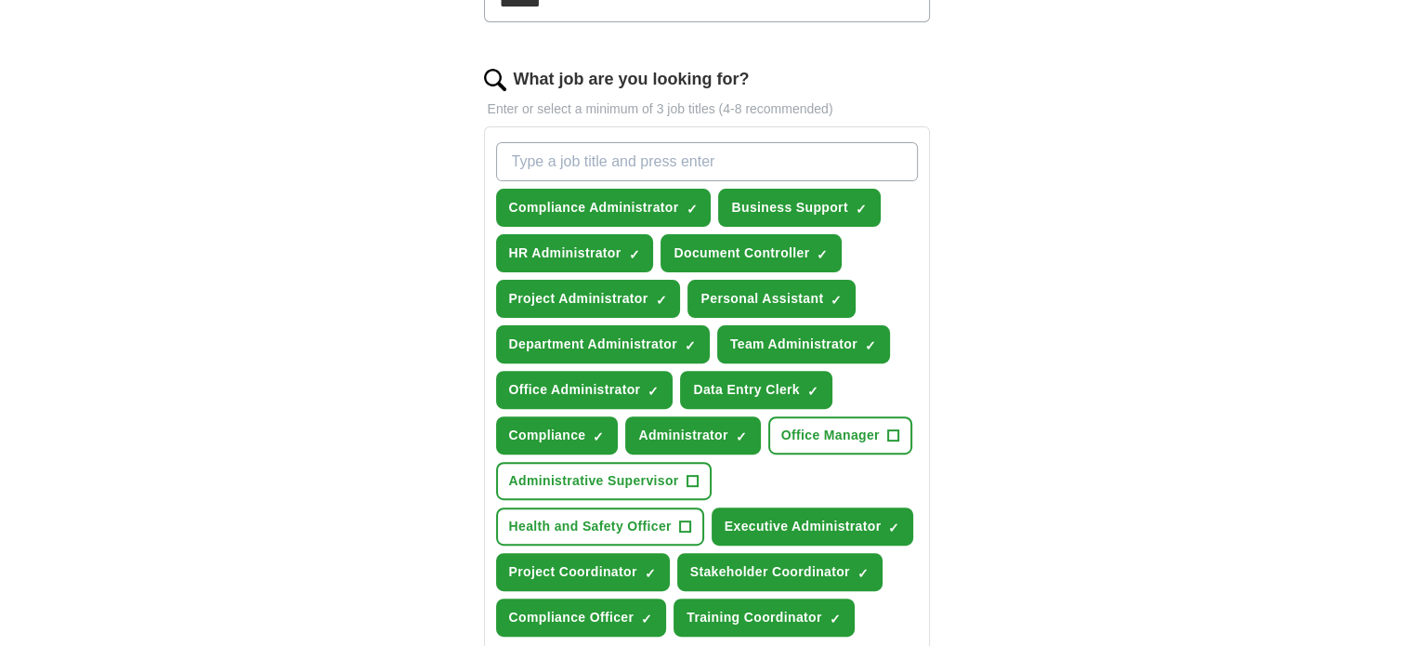
paste input "Construction Admin"
type input "Construction Admin"
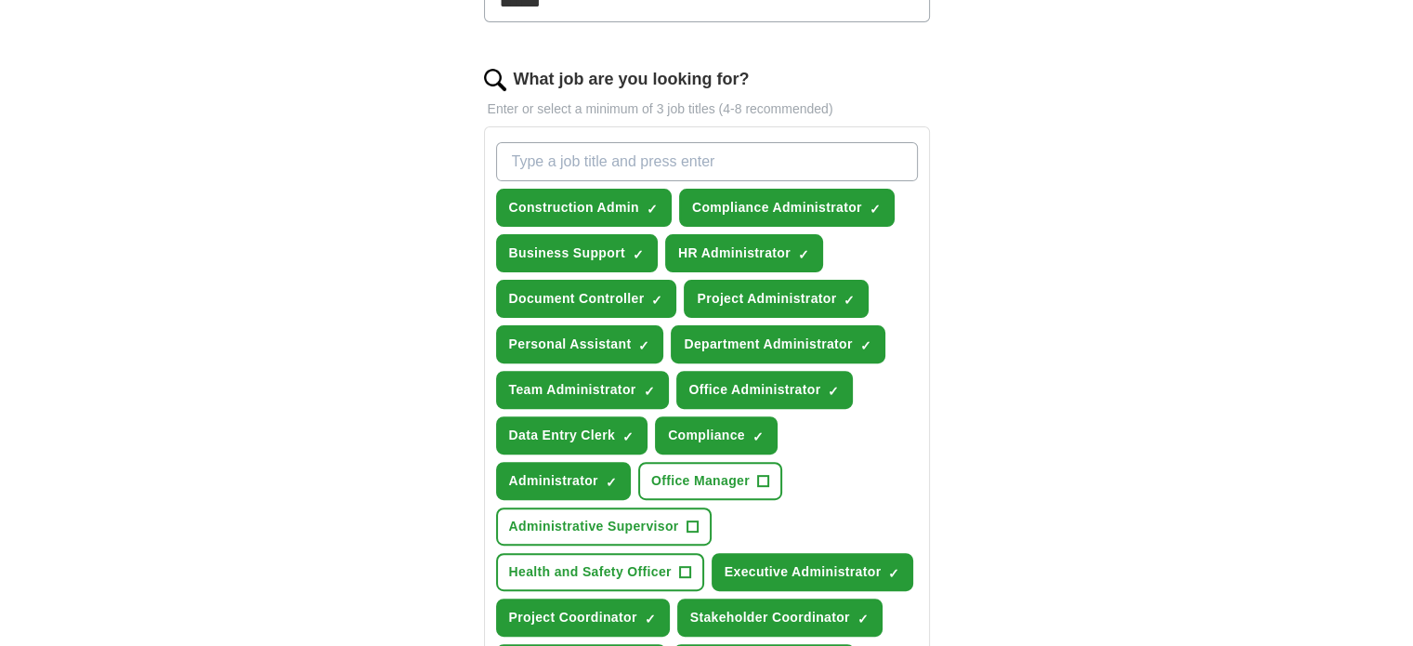
paste input "Site Administrator"
type input "Site Administrator"
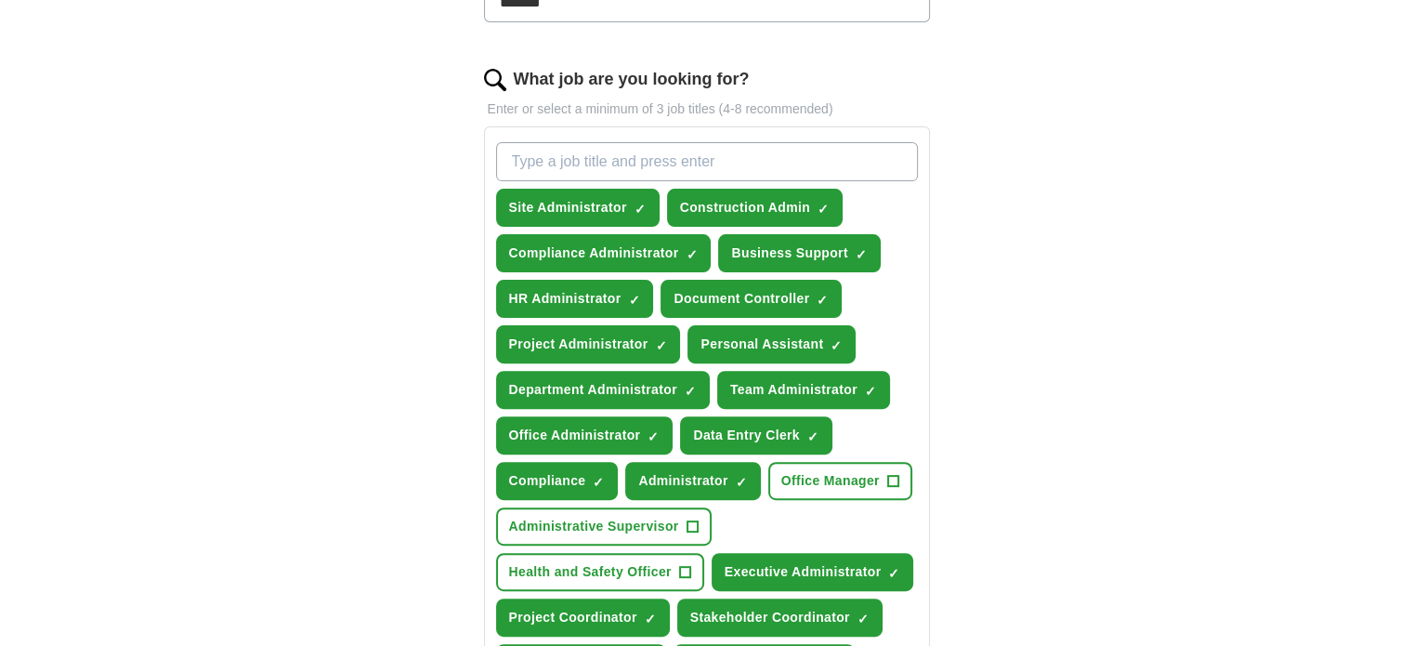
paste input "School Administrator"
drag, startPoint x: 557, startPoint y: 161, endPoint x: 467, endPoint y: 127, distance: 95.3
click at [467, 127] on div "Let ApplyIQ do the hard work of searching and applying for jobs. Just tell us w…" at bounding box center [707, 464] width 595 height 1722
type input "Education Administrator"
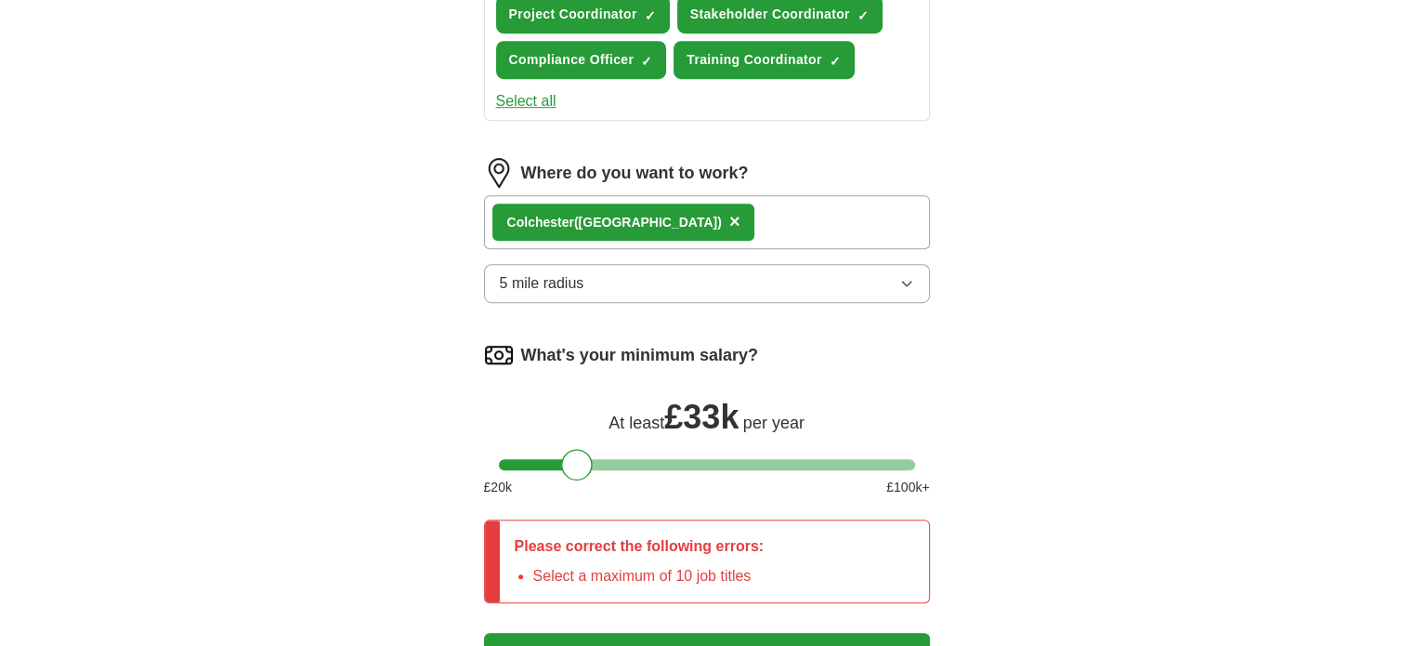
scroll to position [1208, 0]
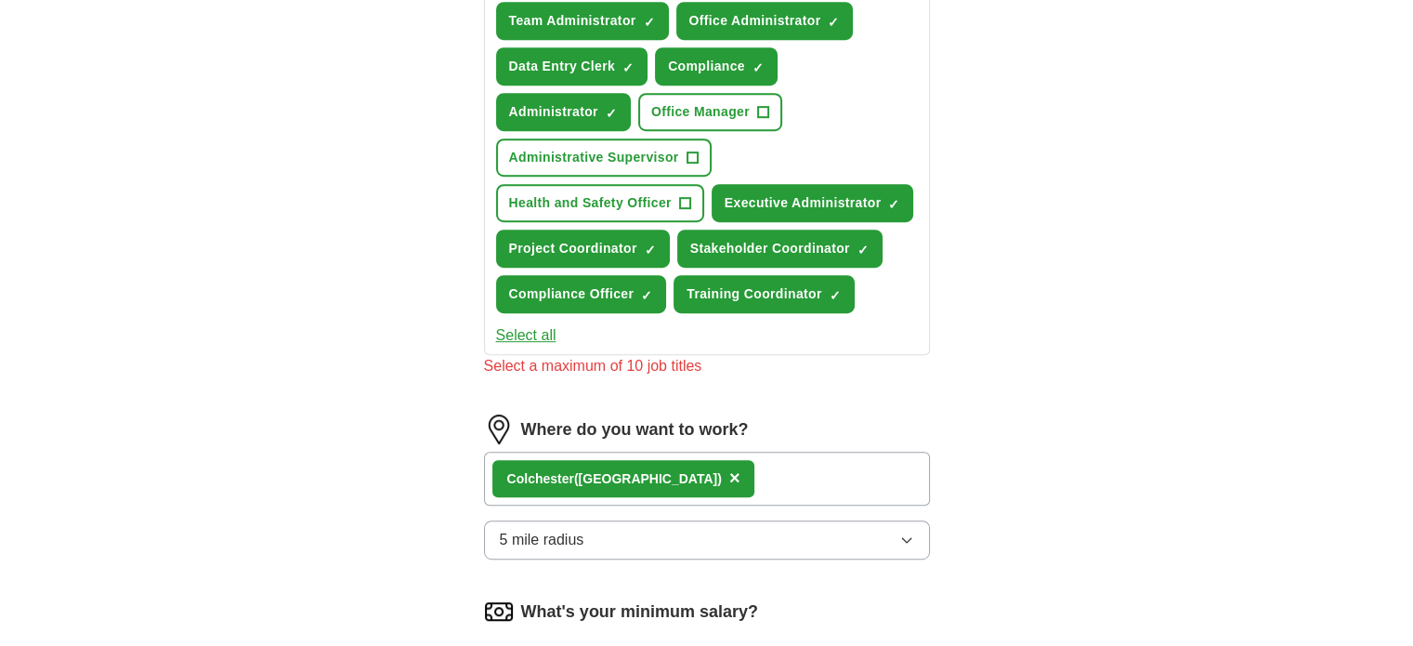
scroll to position [743, 0]
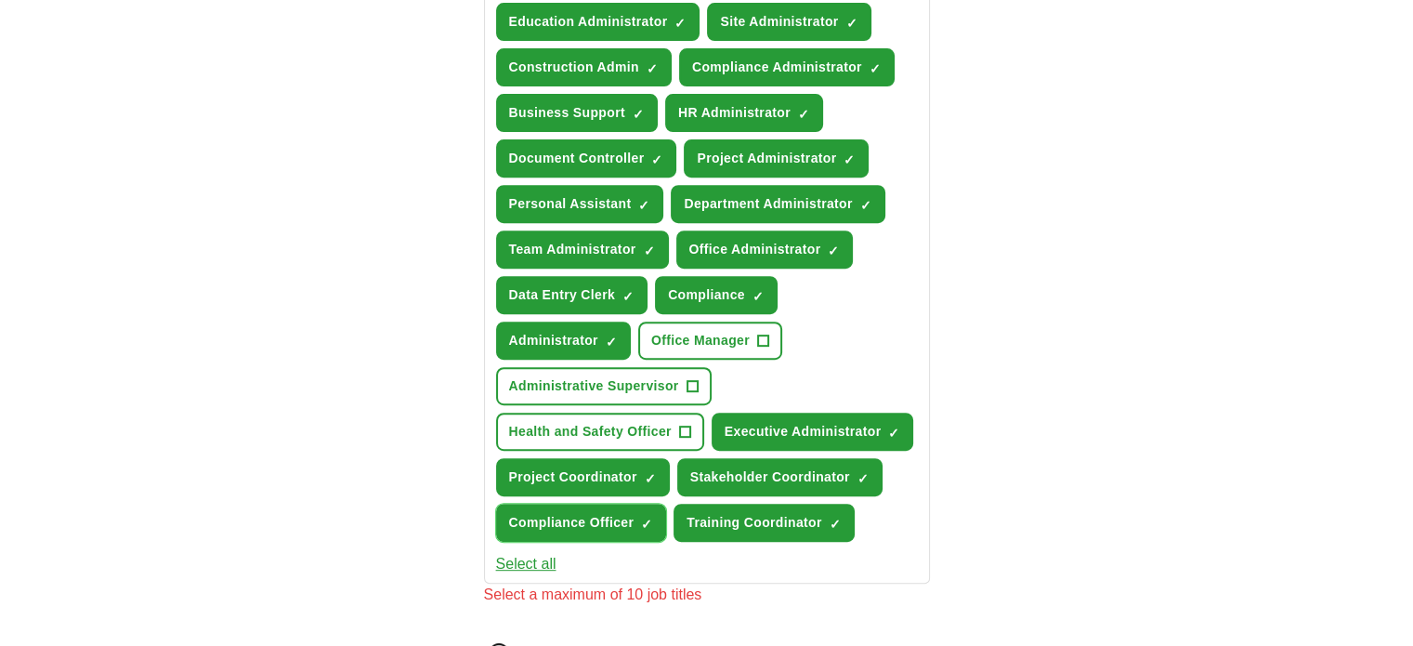
click at [624, 513] on span "Compliance Officer" at bounding box center [571, 523] width 125 height 20
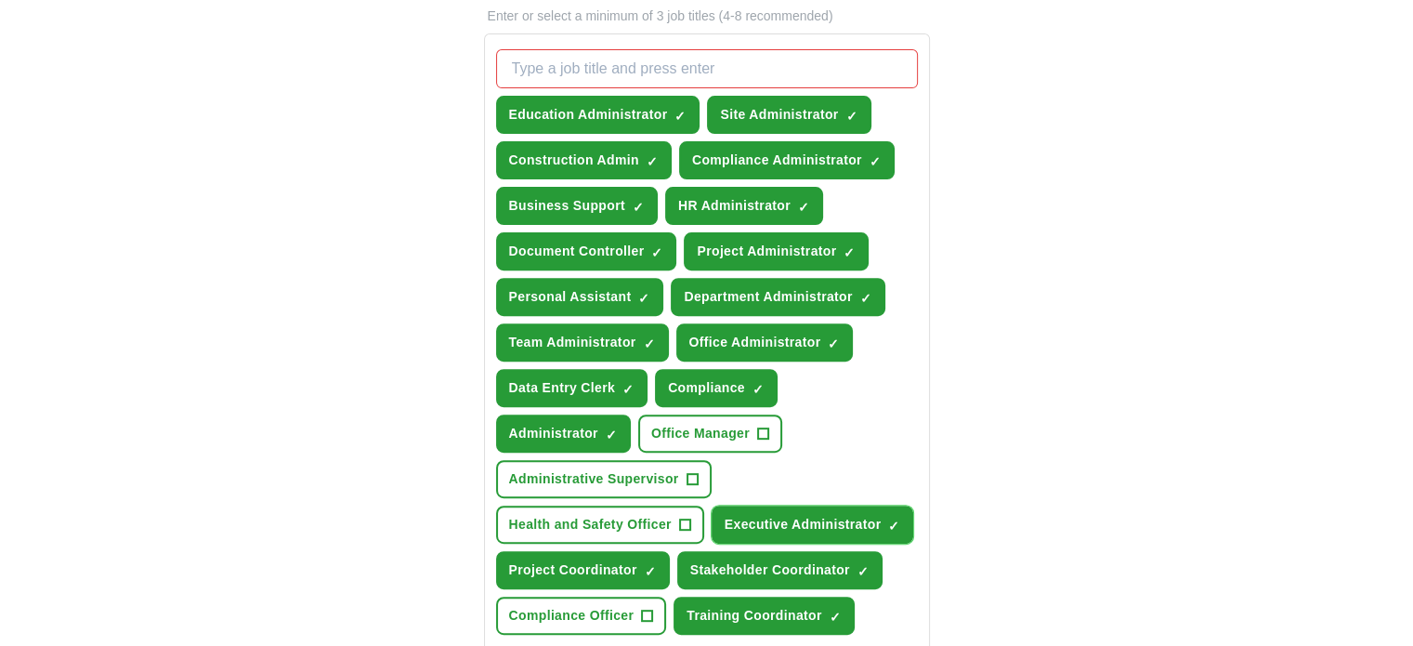
click at [810, 515] on span "Executive Administrator" at bounding box center [803, 525] width 157 height 20
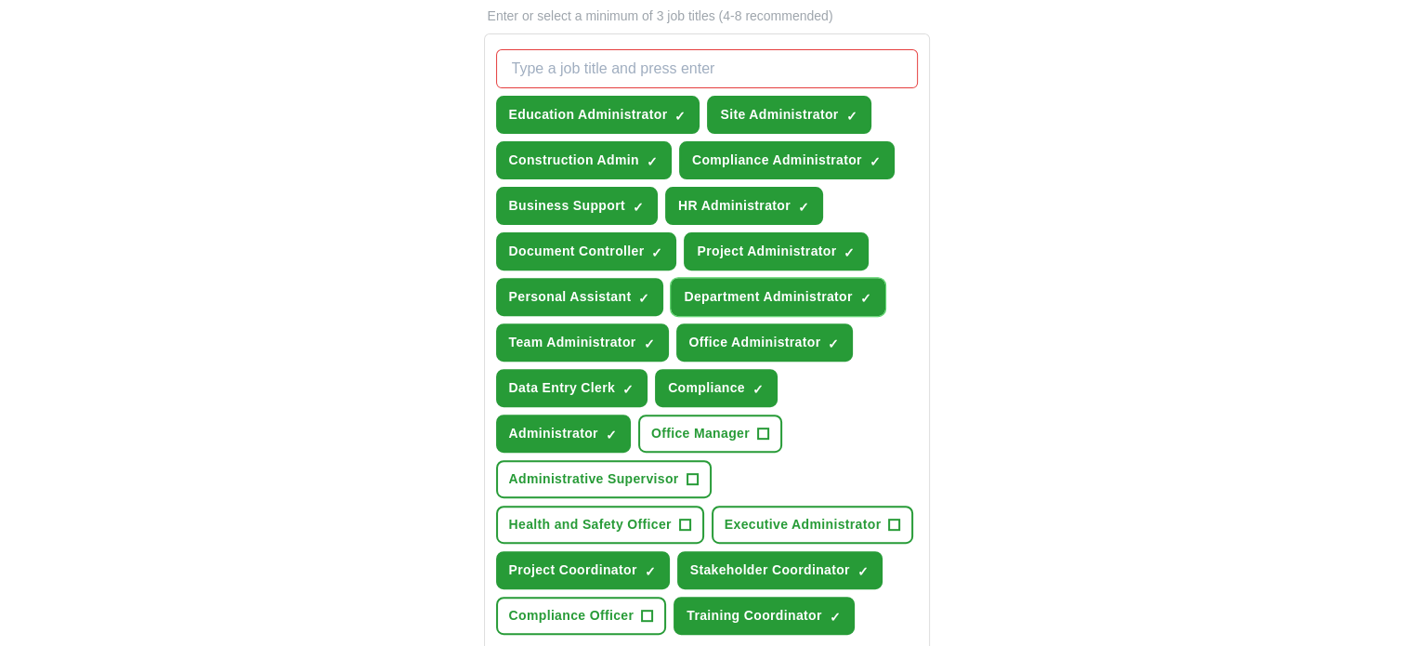
click at [802, 299] on span "Department Administrator" at bounding box center [768, 297] width 168 height 20
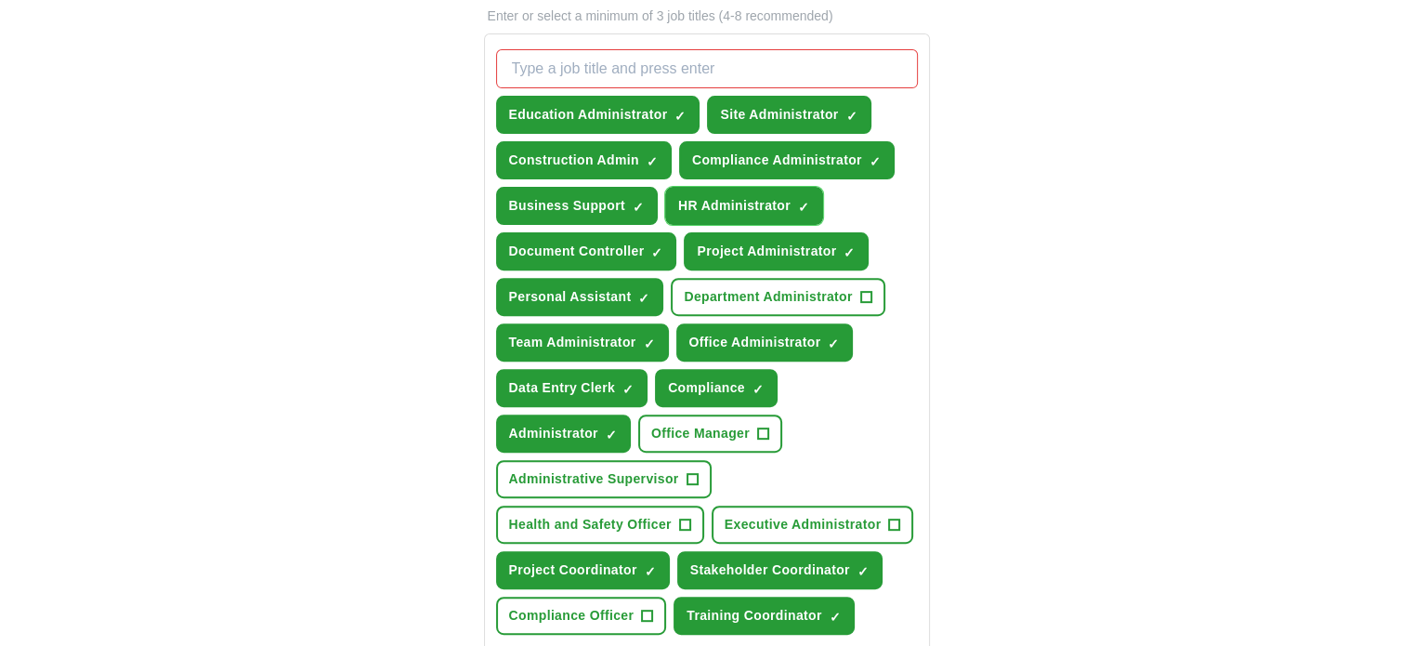
click at [702, 208] on span "HR Administrator" at bounding box center [734, 206] width 112 height 20
click at [603, 560] on span "Project Coordinator" at bounding box center [573, 570] width 128 height 20
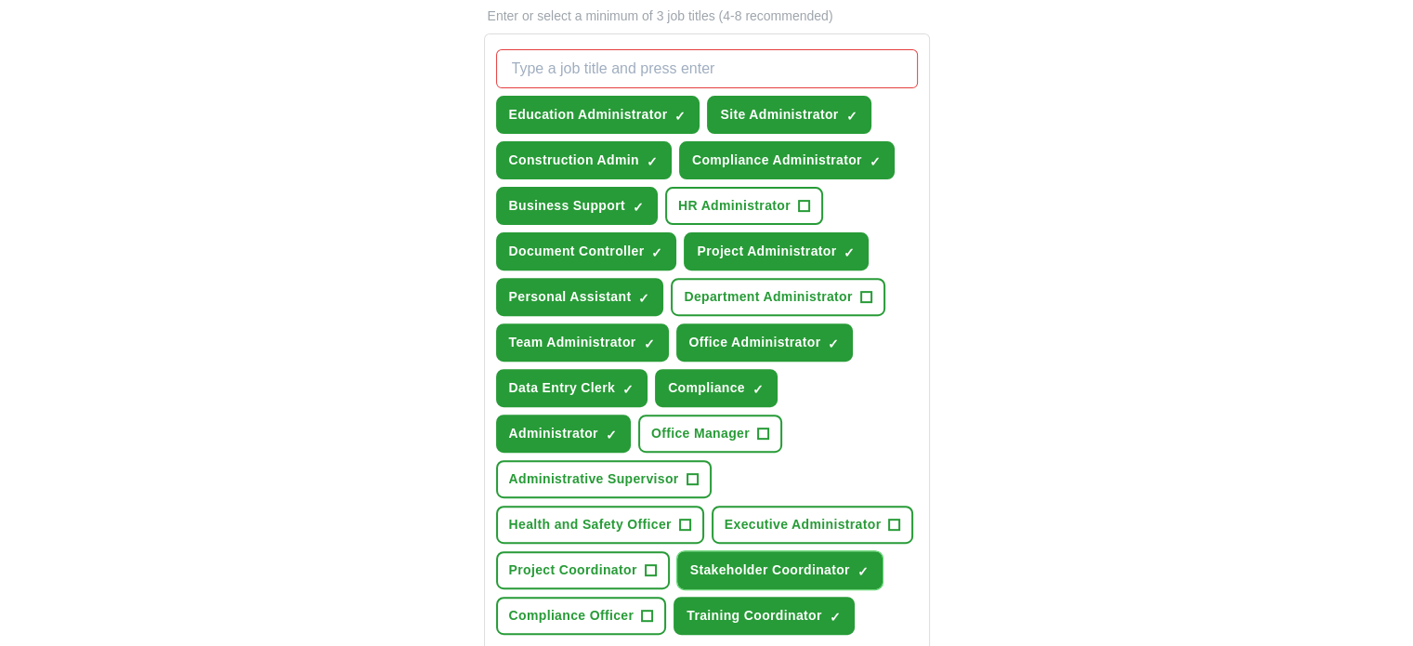
click at [735, 560] on span "Stakeholder Coordinator" at bounding box center [770, 570] width 160 height 20
click at [598, 424] on span "Administrator" at bounding box center [553, 434] width 89 height 20
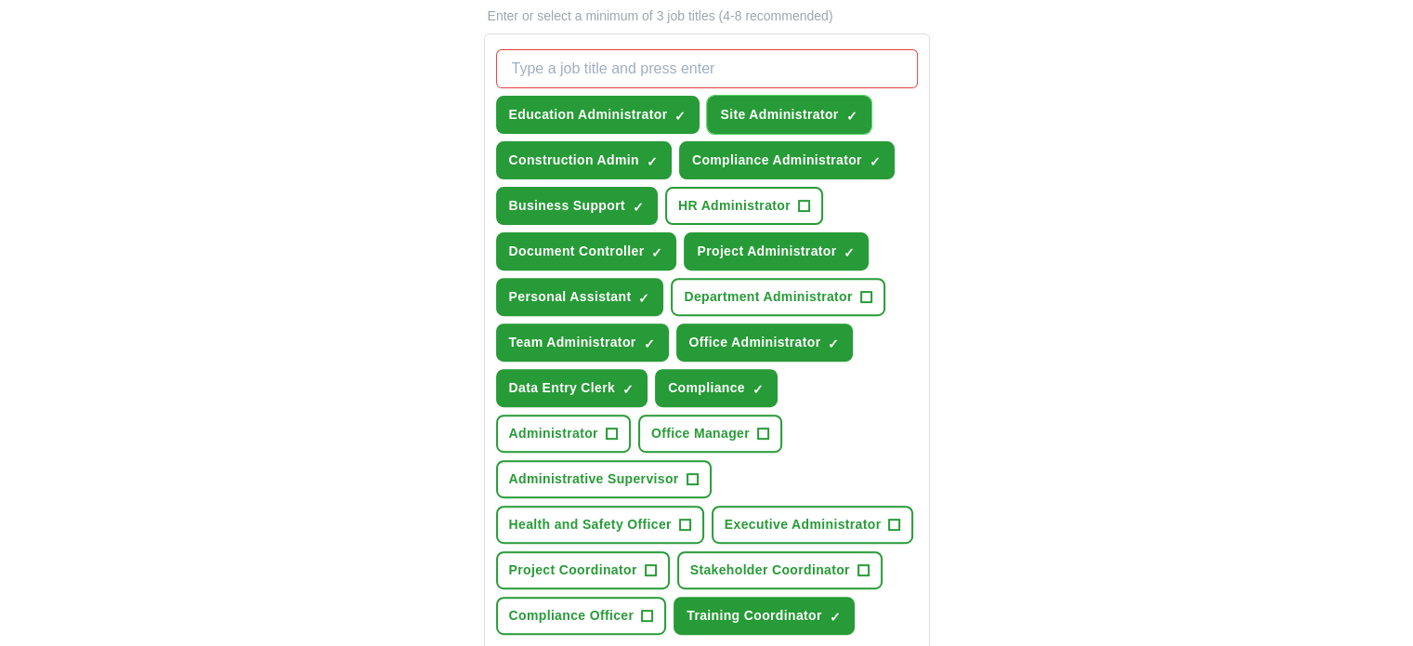
click at [769, 112] on span "Site Administrator" at bounding box center [779, 115] width 118 height 20
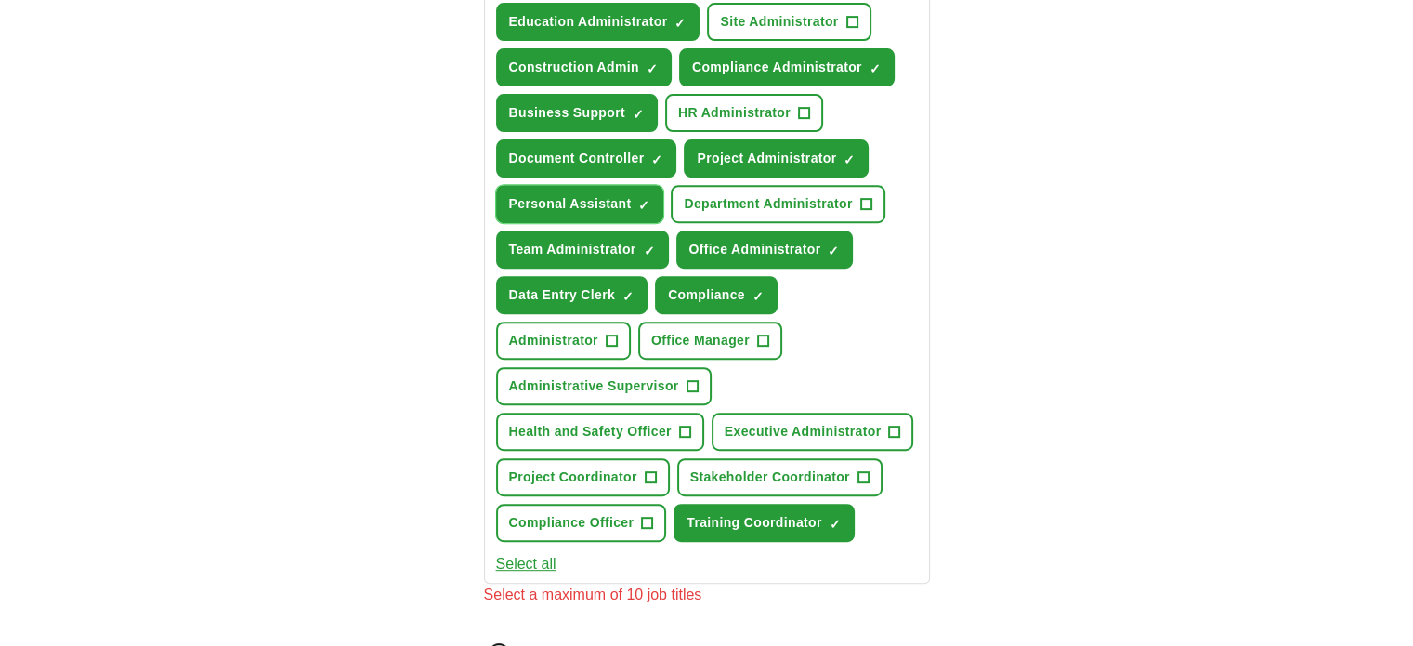
click at [610, 194] on span "Personal Assistant" at bounding box center [570, 204] width 123 height 20
click at [758, 513] on span "Training Coordinator" at bounding box center [754, 523] width 135 height 20
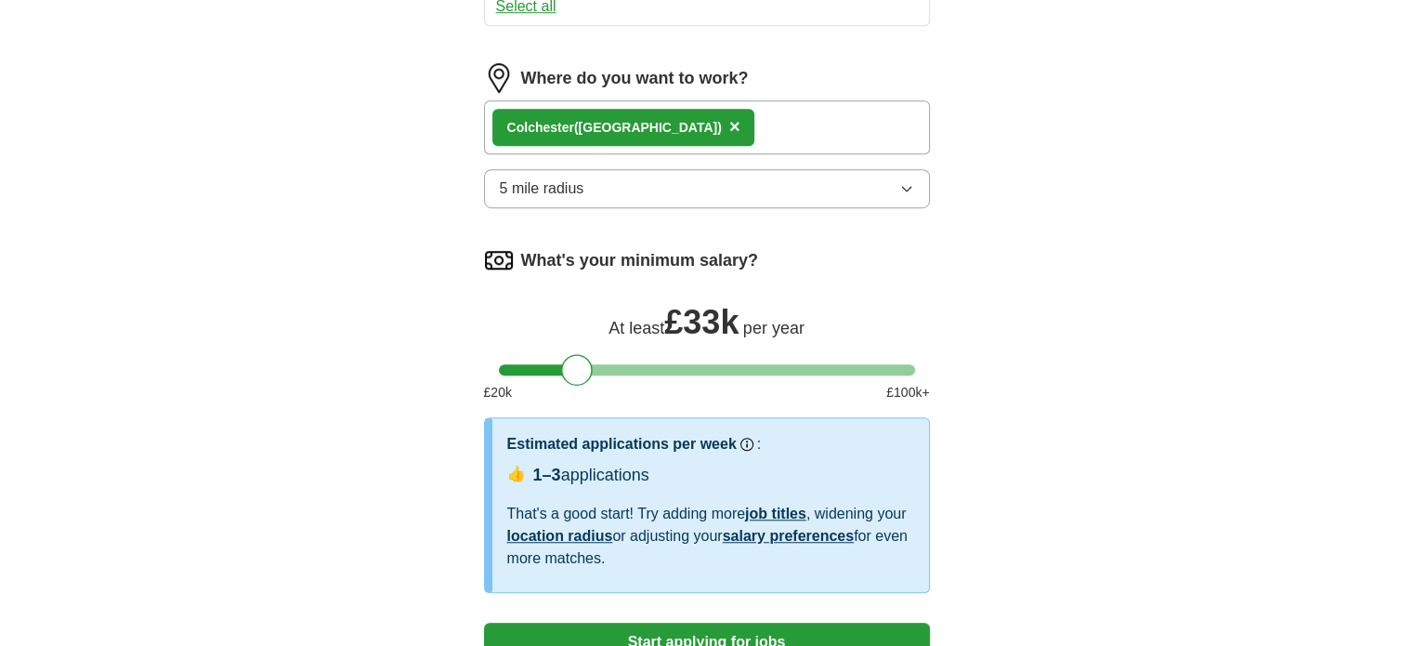
scroll to position [1394, 0]
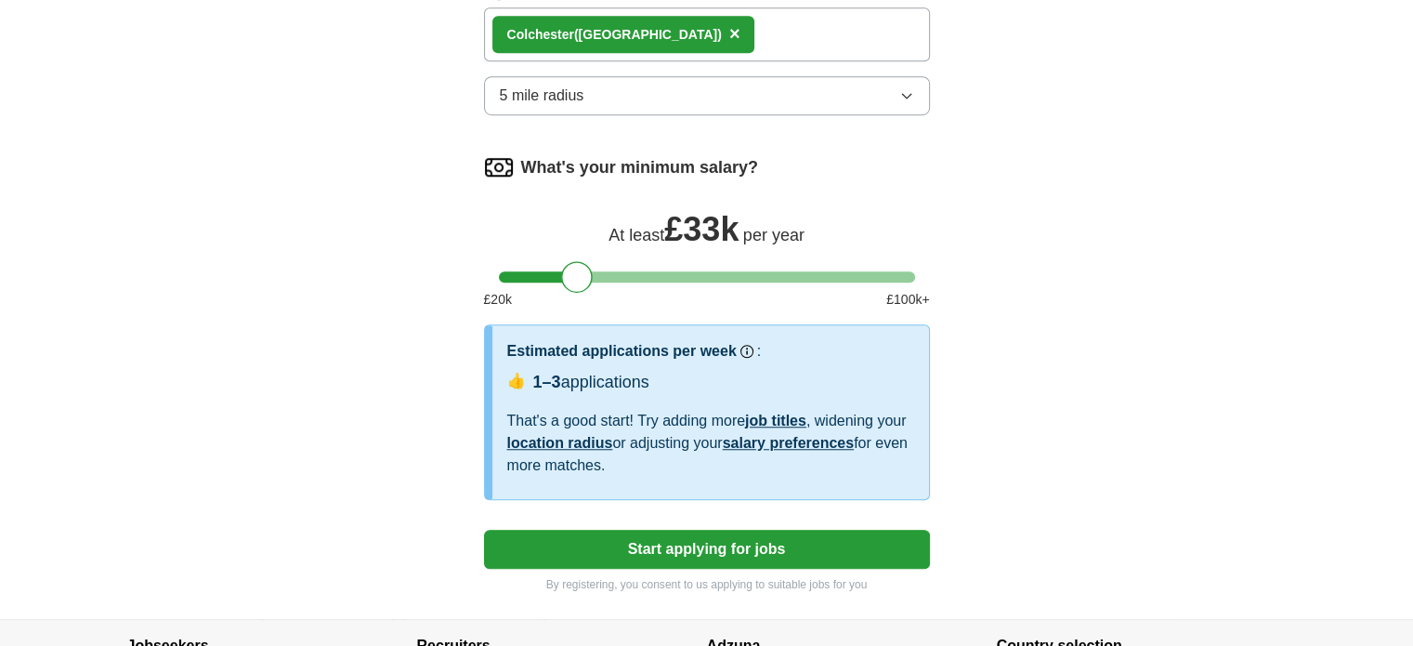
click at [693, 530] on button "Start applying for jobs" at bounding box center [707, 549] width 446 height 39
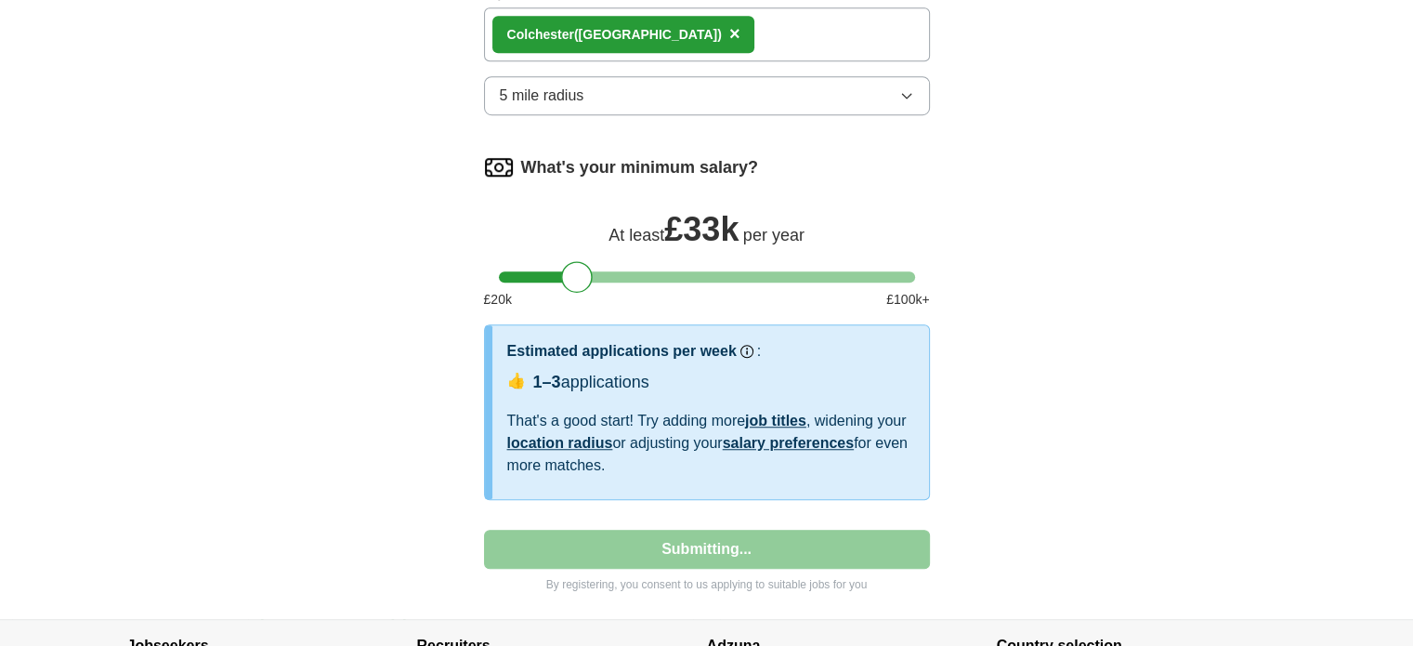
select select "**"
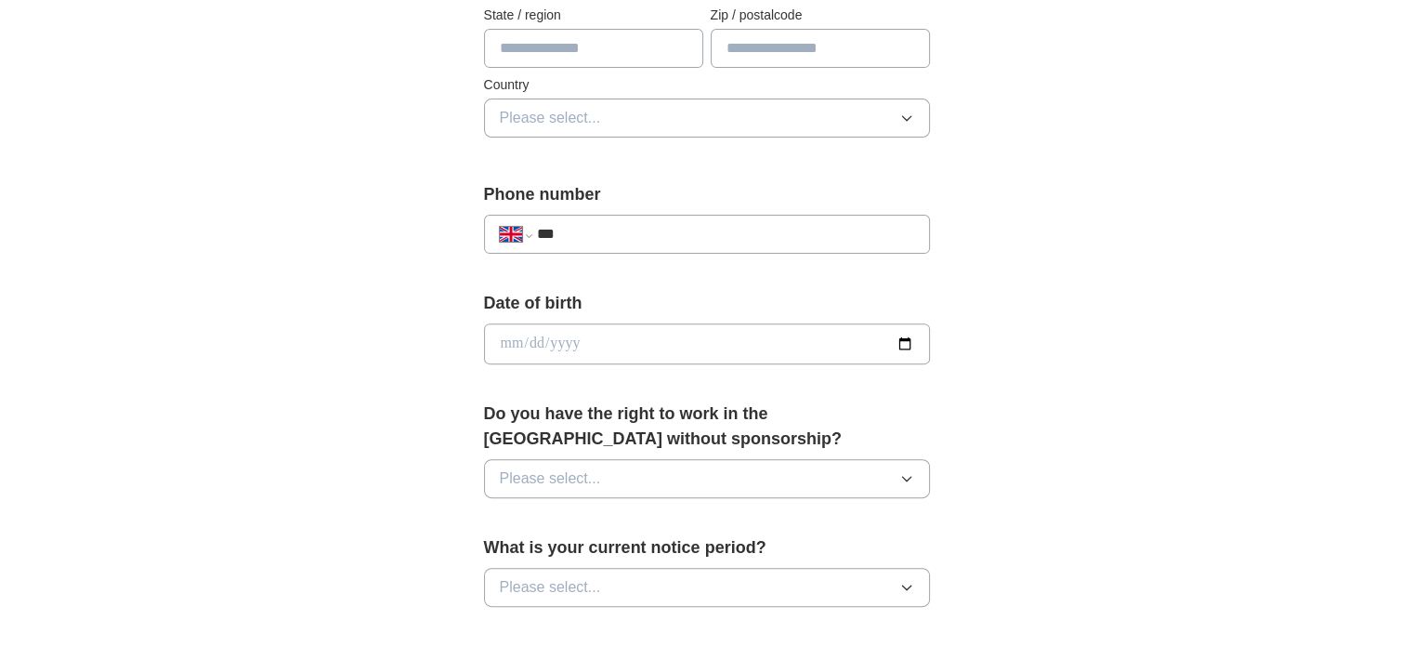
scroll to position [743, 0]
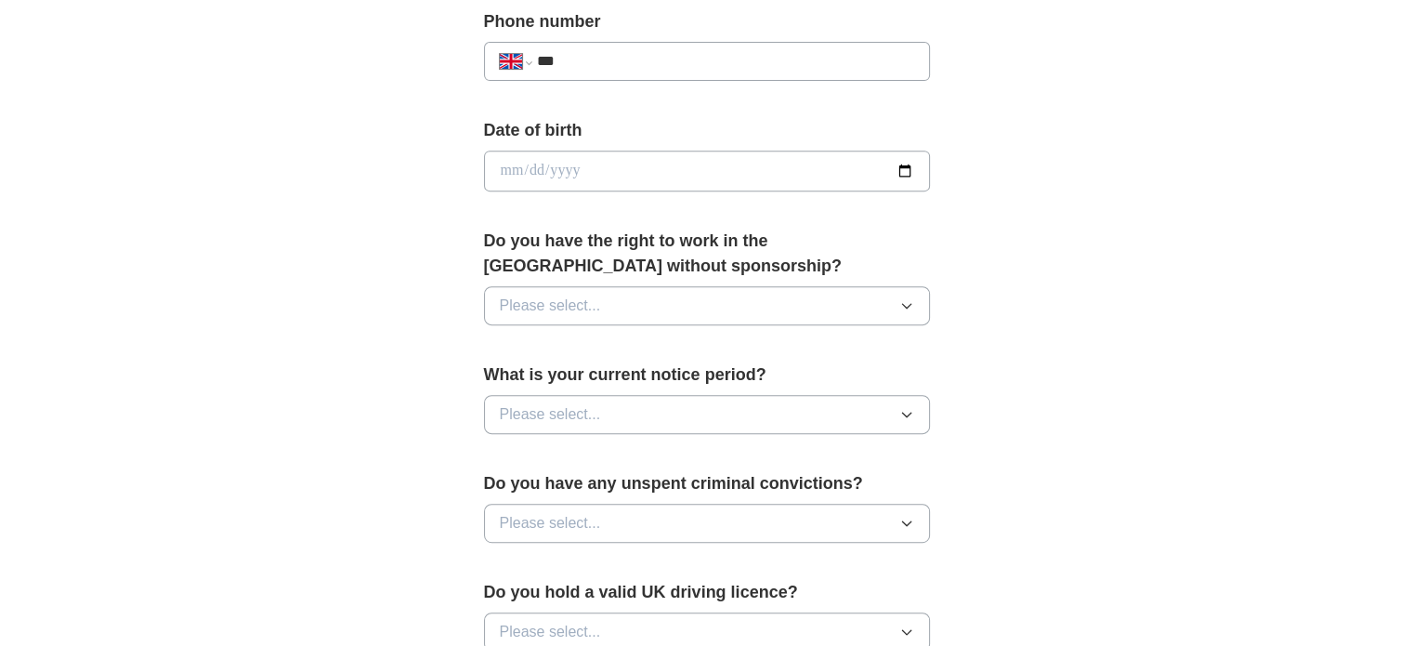
click at [658, 296] on button "Please select..." at bounding box center [707, 305] width 446 height 39
click at [569, 338] on div "Yes" at bounding box center [707, 348] width 414 height 22
click at [616, 406] on button "Please select..." at bounding box center [707, 414] width 446 height 39
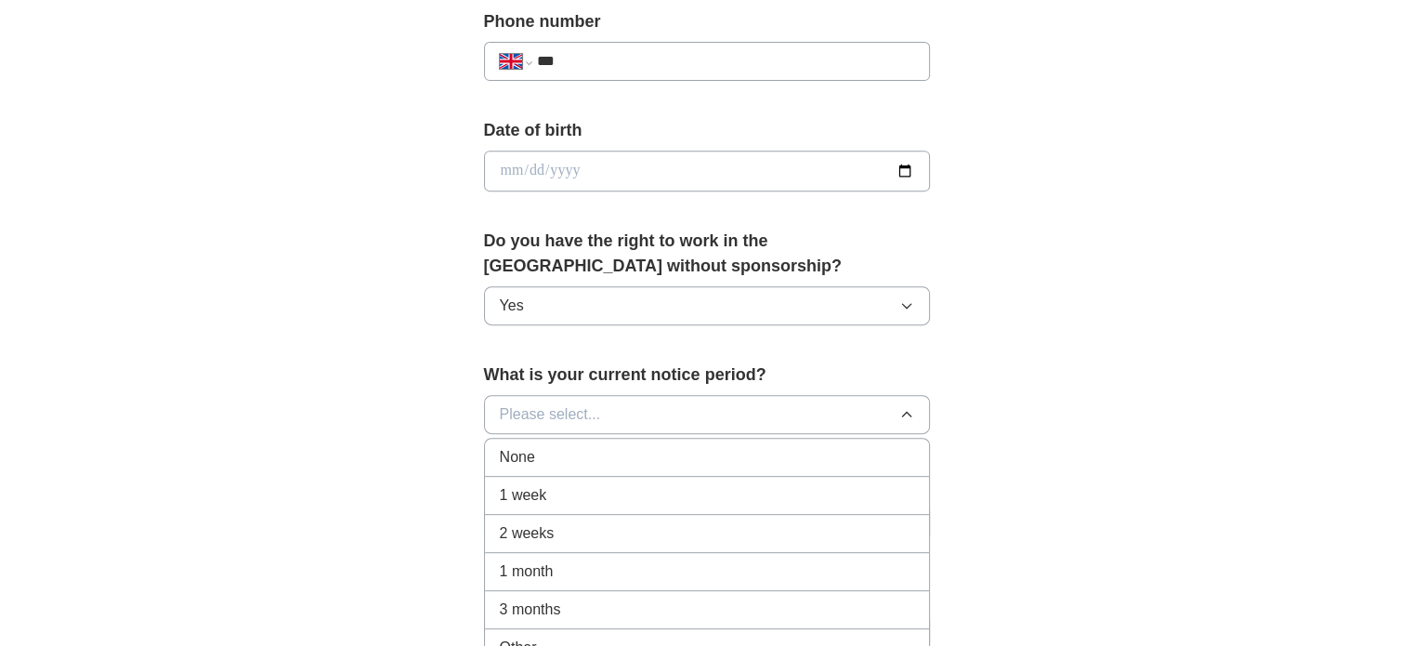
click at [536, 565] on span "1 month" at bounding box center [527, 571] width 54 height 22
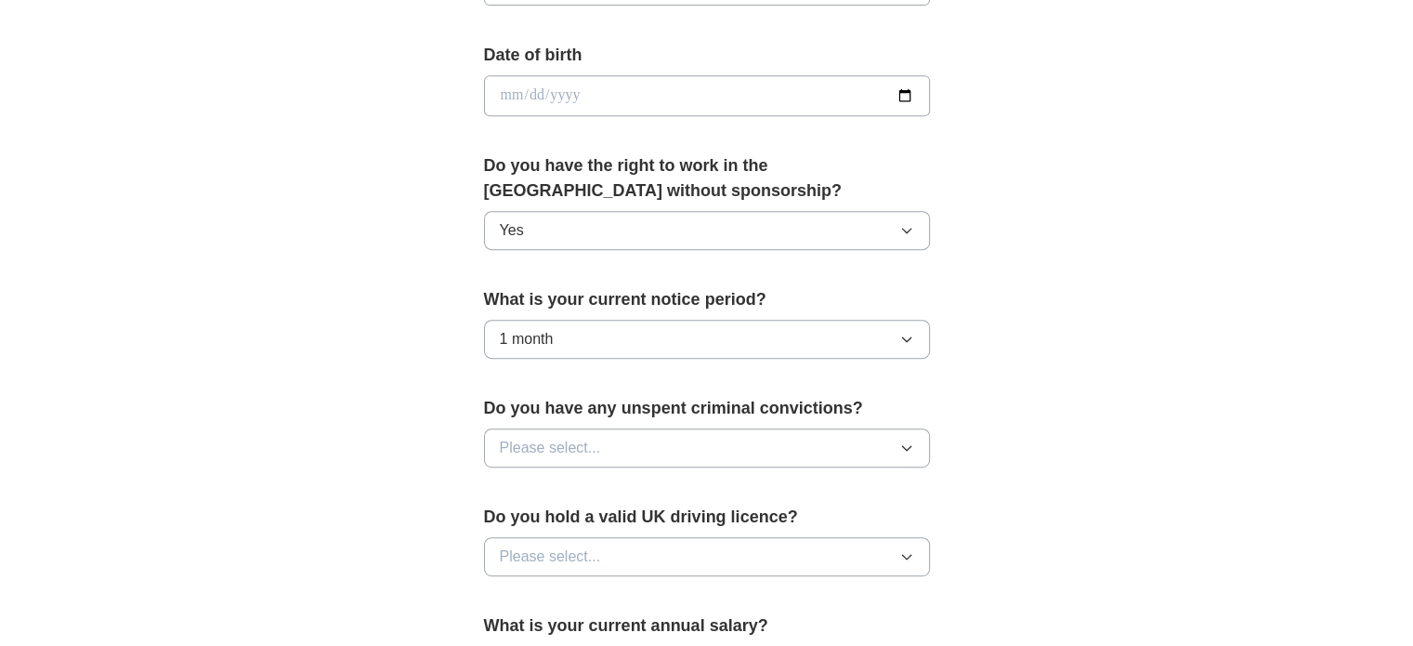
scroll to position [929, 0]
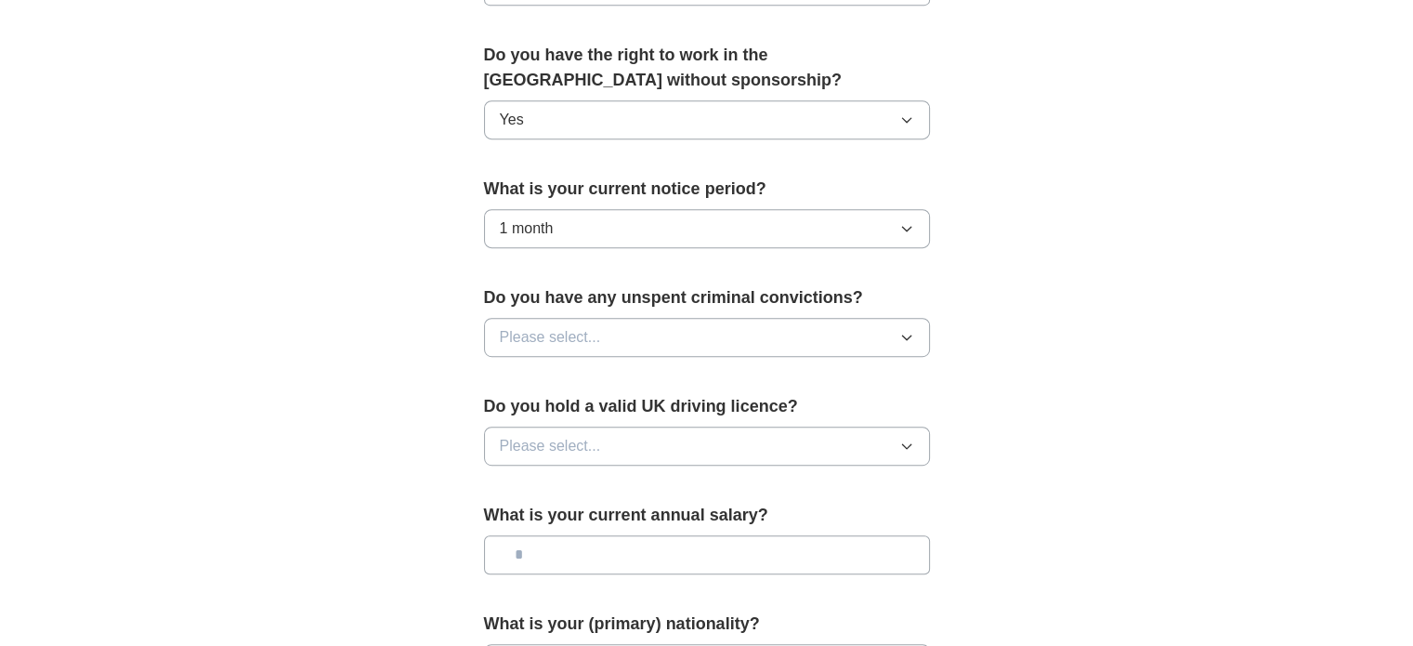
click at [627, 336] on button "Please select..." at bounding box center [707, 337] width 446 height 39
click at [591, 419] on div "No" at bounding box center [707, 418] width 414 height 22
click at [594, 442] on span "Please select..." at bounding box center [550, 446] width 101 height 22
click at [608, 516] on div "No" at bounding box center [707, 527] width 414 height 22
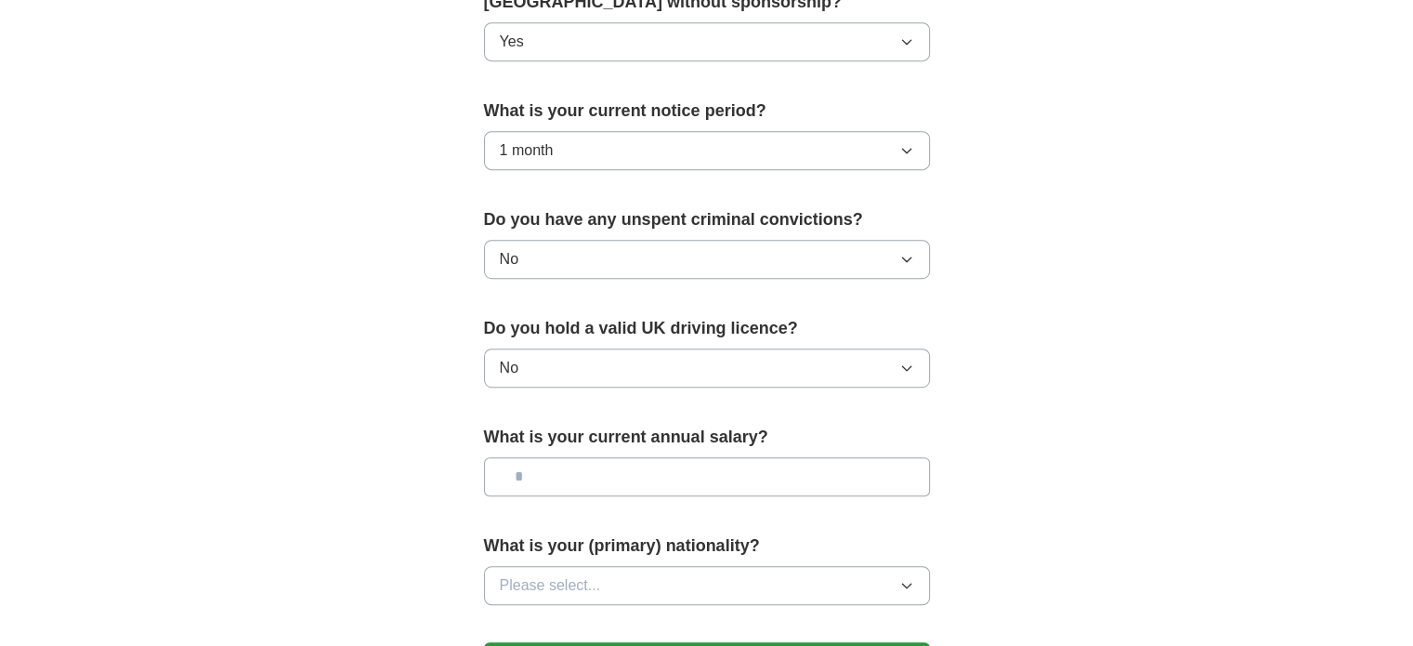
scroll to position [1115, 0]
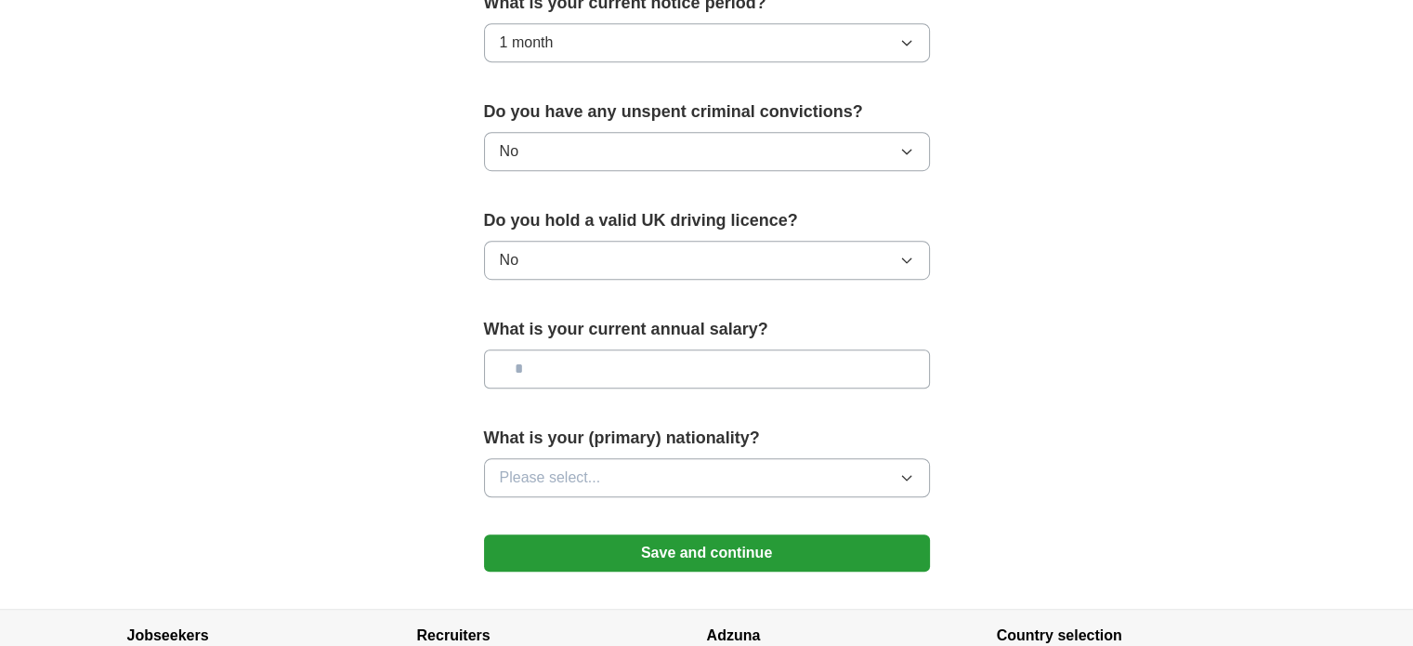
click at [605, 370] on input "text" at bounding box center [707, 368] width 446 height 39
click at [626, 461] on button "Please select..." at bounding box center [707, 477] width 446 height 39
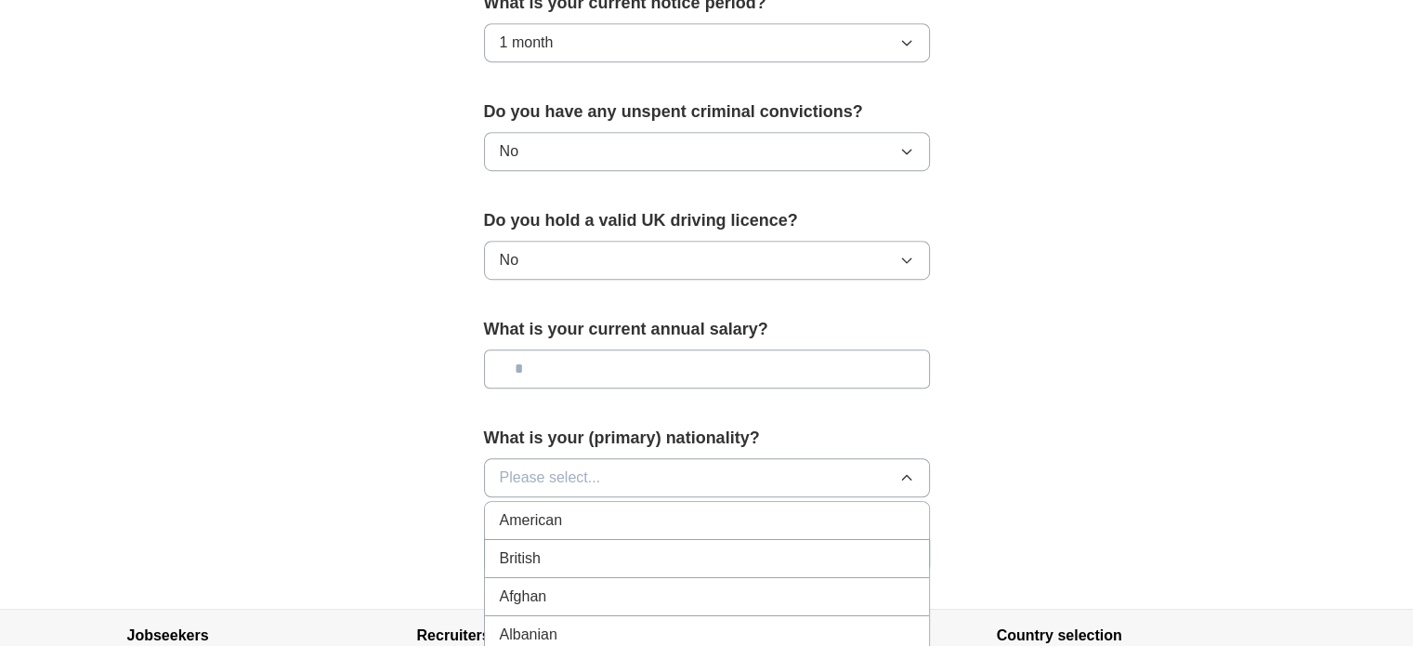
scroll to position [1208, 0]
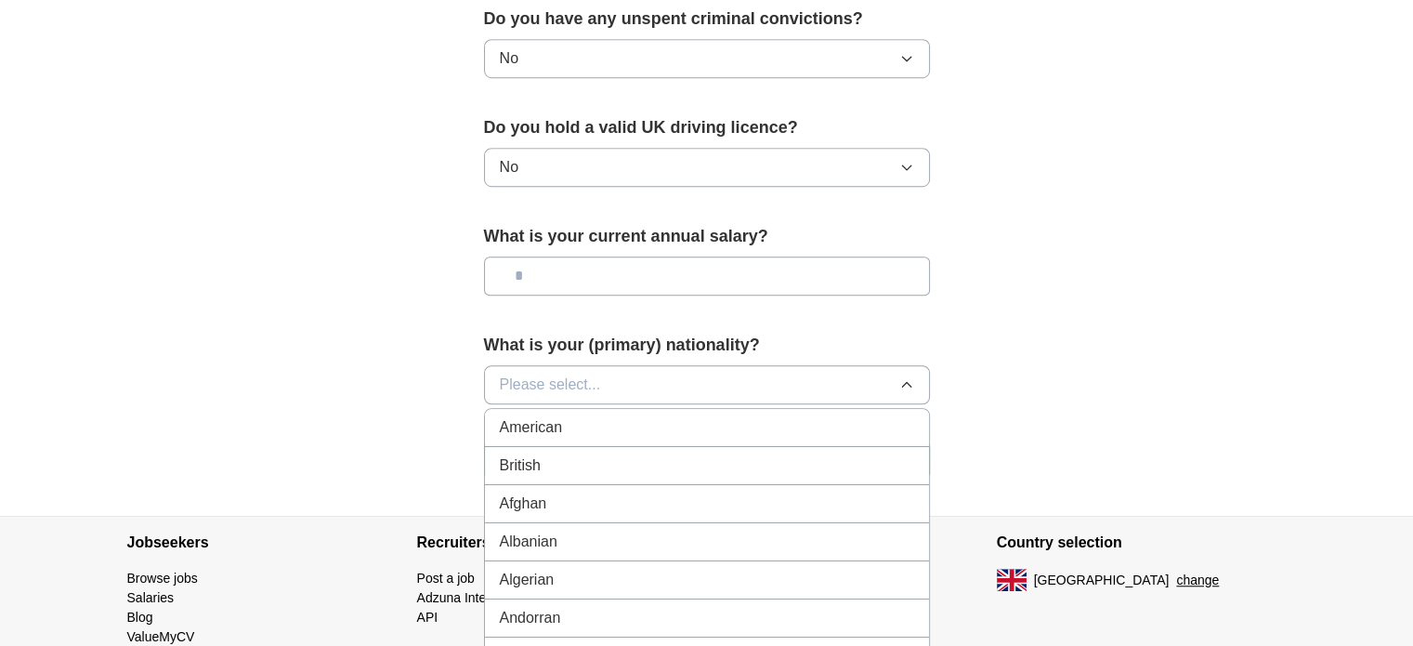
click at [615, 454] on div "British" at bounding box center [707, 465] width 414 height 22
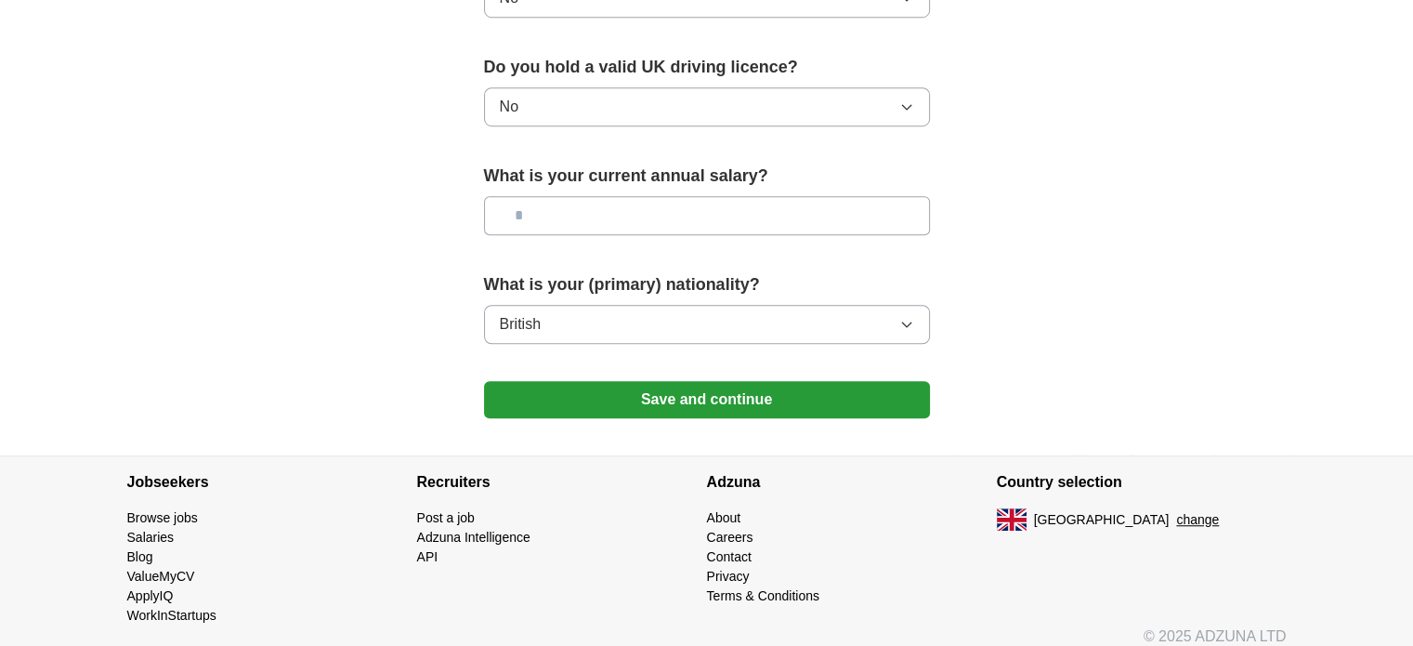
scroll to position [1279, 0]
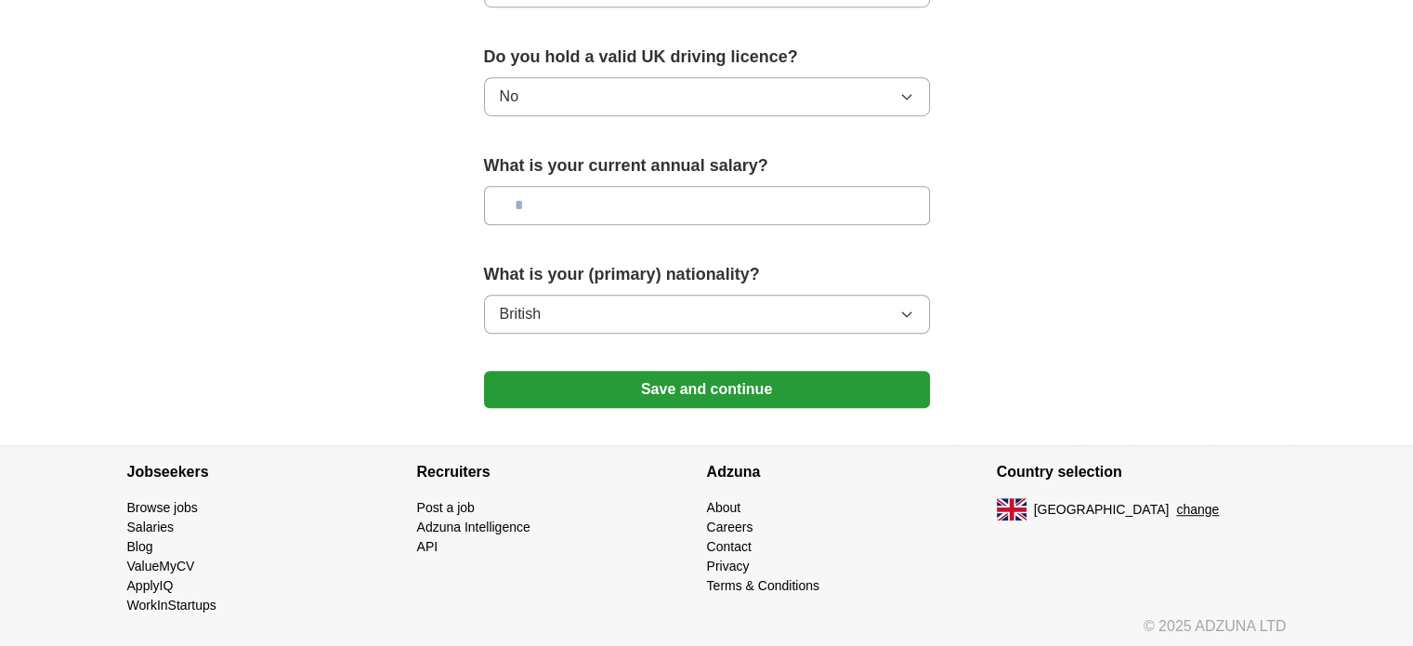
click at [695, 391] on button "Save and continue" at bounding box center [707, 389] width 446 height 37
